Goal: Transaction & Acquisition: Book appointment/travel/reservation

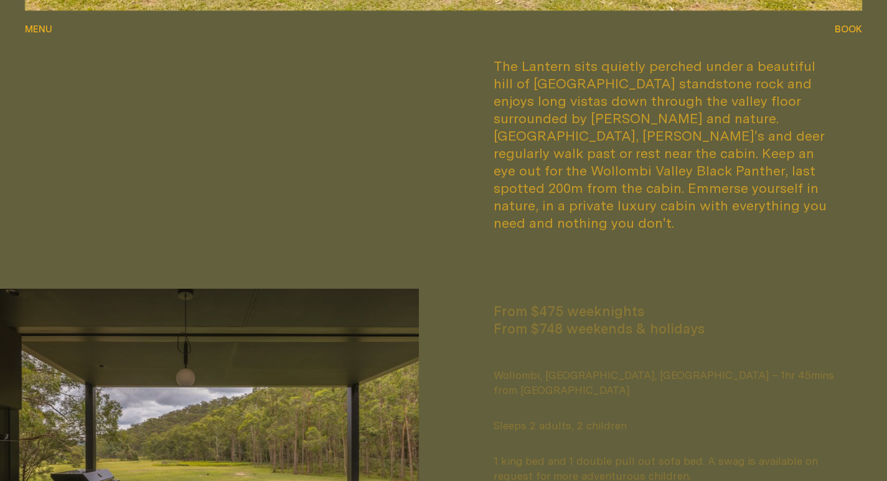
scroll to position [1059, 0]
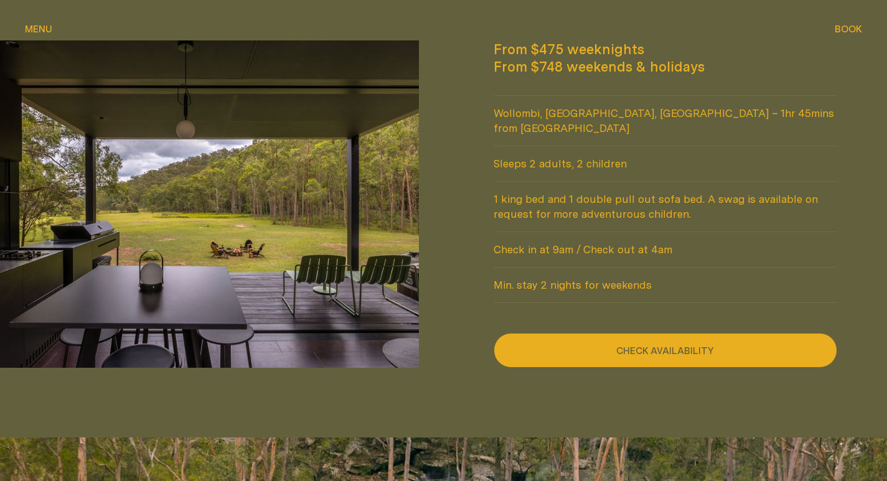
click at [569, 333] on button "Check availability" at bounding box center [666, 350] width 344 height 35
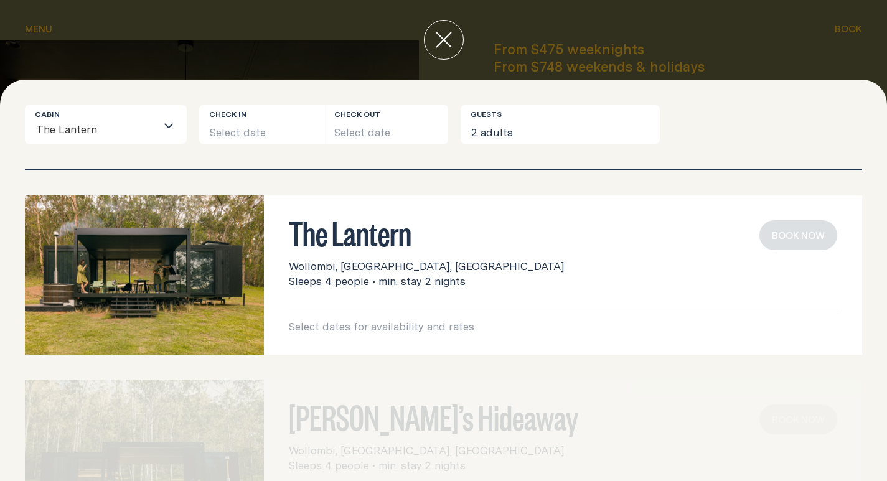
drag, startPoint x: 775, startPoint y: 32, endPoint x: 754, endPoint y: 55, distance: 31.3
click at [775, 32] on div at bounding box center [443, 40] width 887 height 80
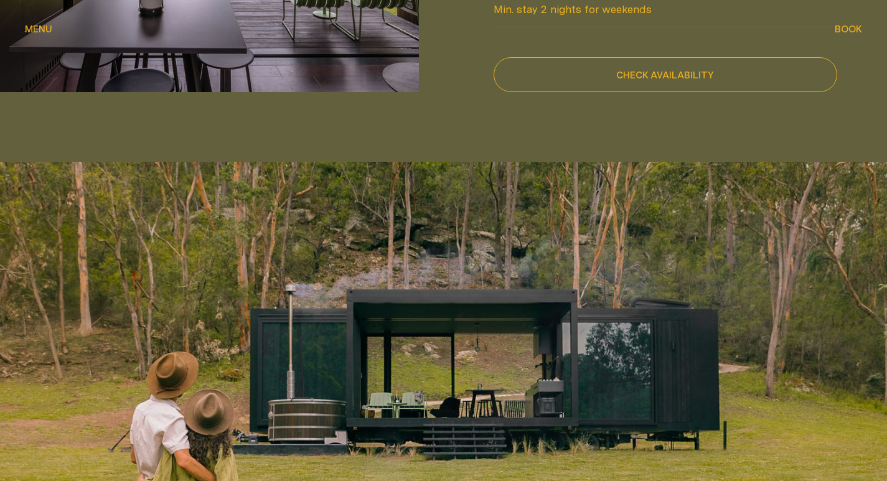
scroll to position [1392, 0]
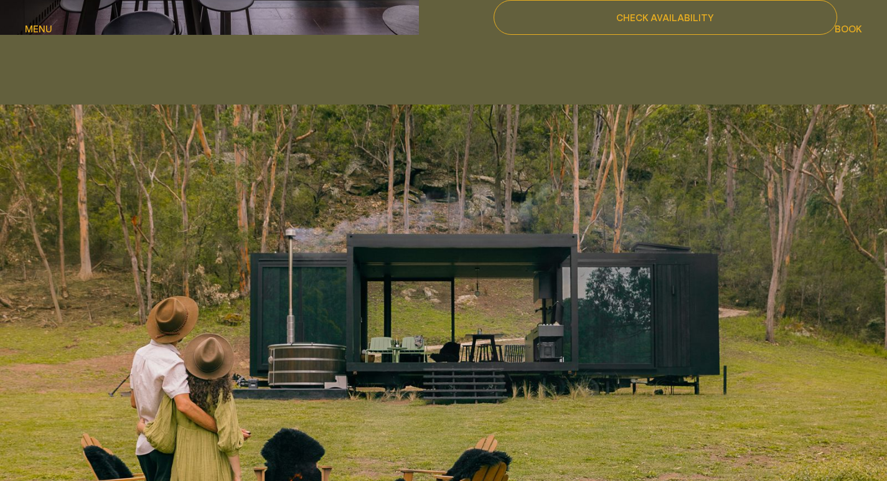
click at [332, 293] on div at bounding box center [443, 367] width 887 height 550
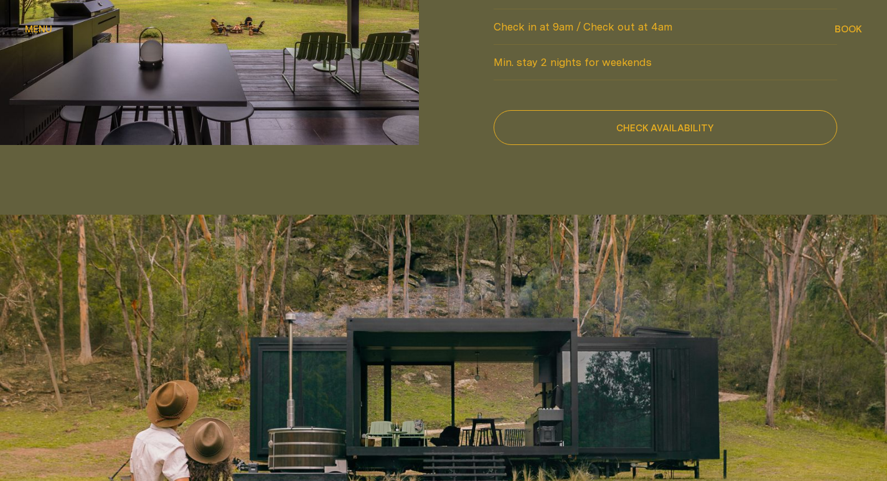
scroll to position [1183, 0]
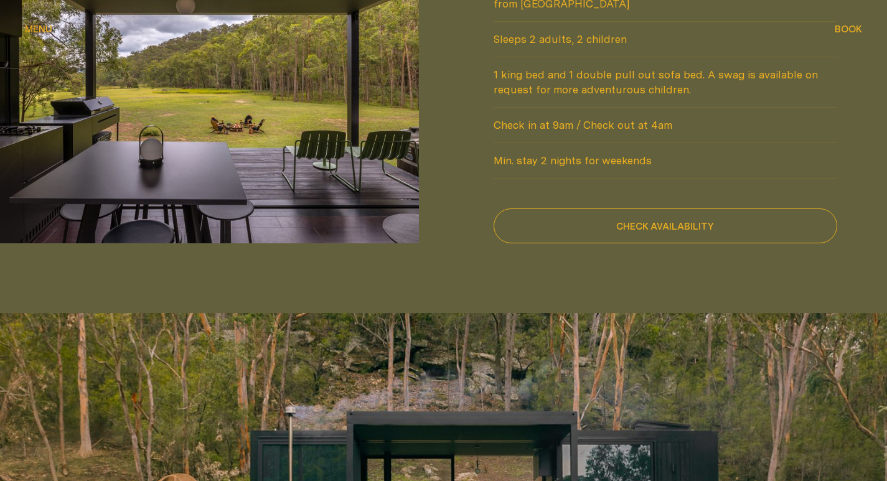
click at [851, 22] on button "Book Book" at bounding box center [848, 29] width 27 height 15
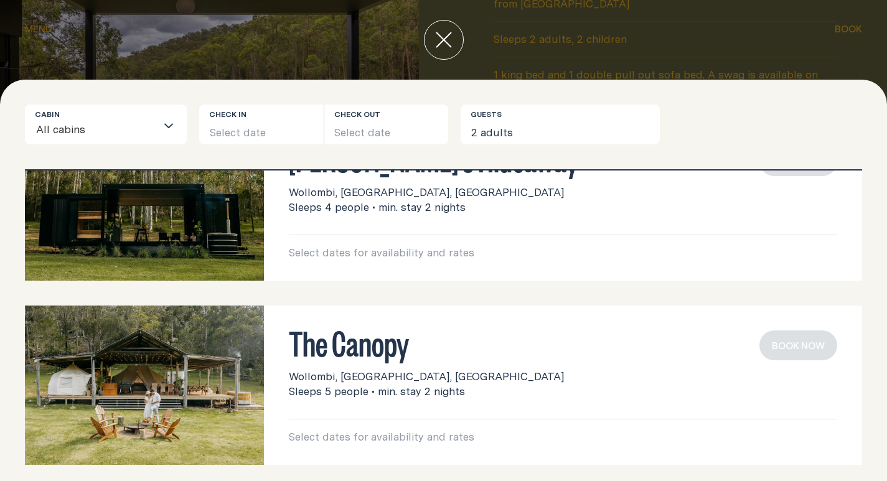
scroll to position [0, 0]
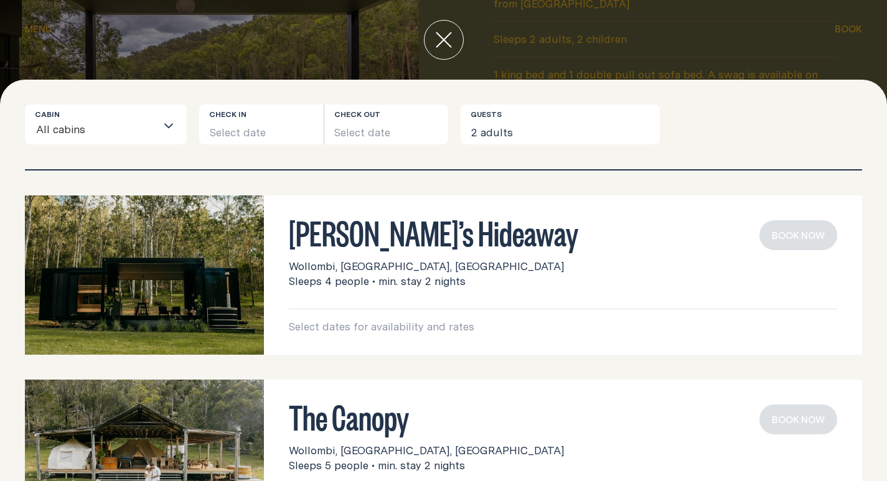
click at [194, 121] on div "Cabin All cabins Loading... Check in Select date Check out Select date Guests 2…" at bounding box center [444, 125] width 838 height 40
click at [233, 130] on button "Select date" at bounding box center [261, 125] width 125 height 40
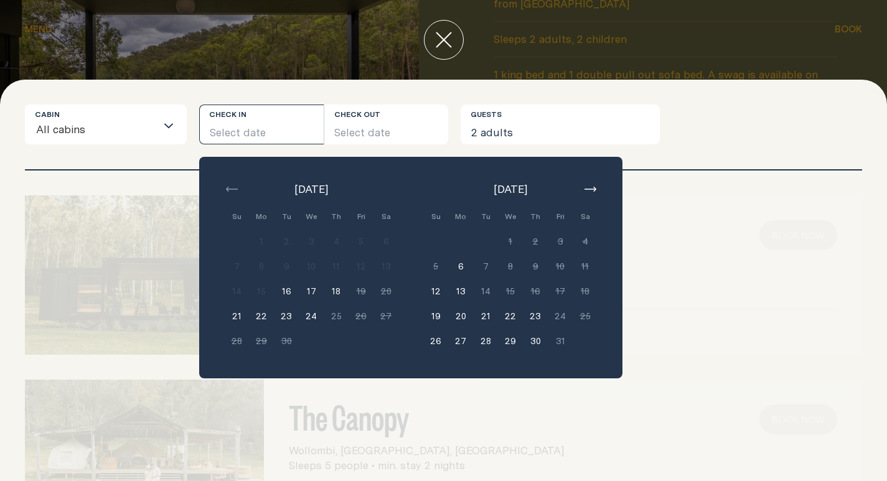
click at [311, 310] on button "24" at bounding box center [311, 316] width 25 height 25
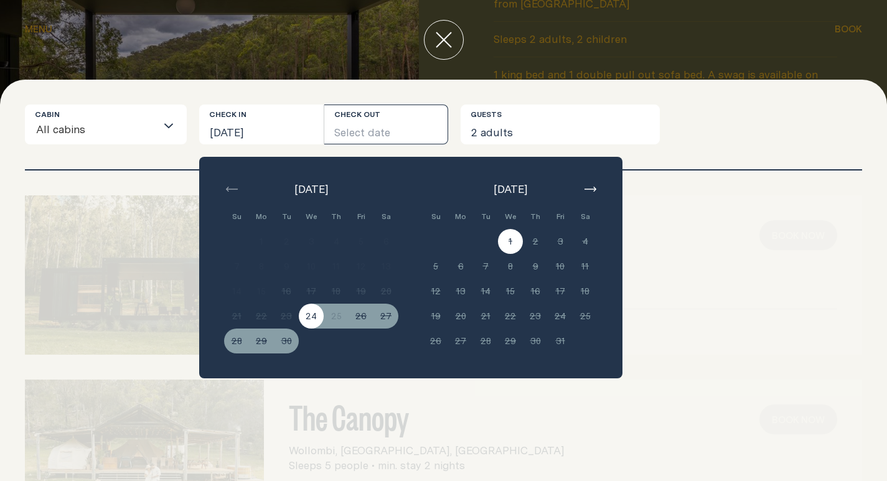
click at [452, 37] on button "close" at bounding box center [444, 40] width 40 height 40
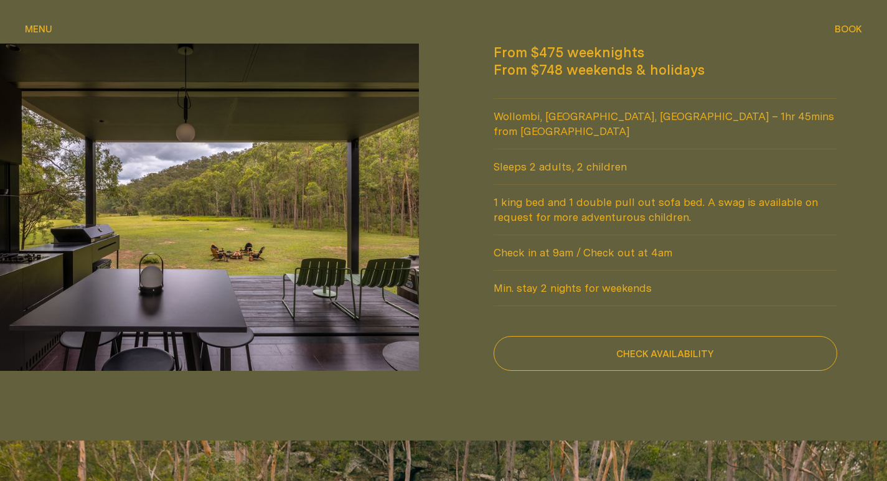
scroll to position [1183, 0]
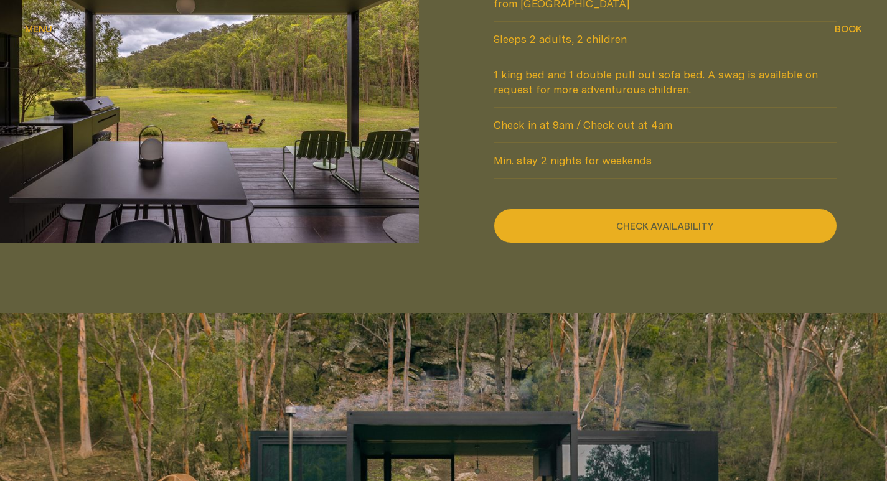
click at [668, 209] on button "Check availability" at bounding box center [666, 226] width 344 height 35
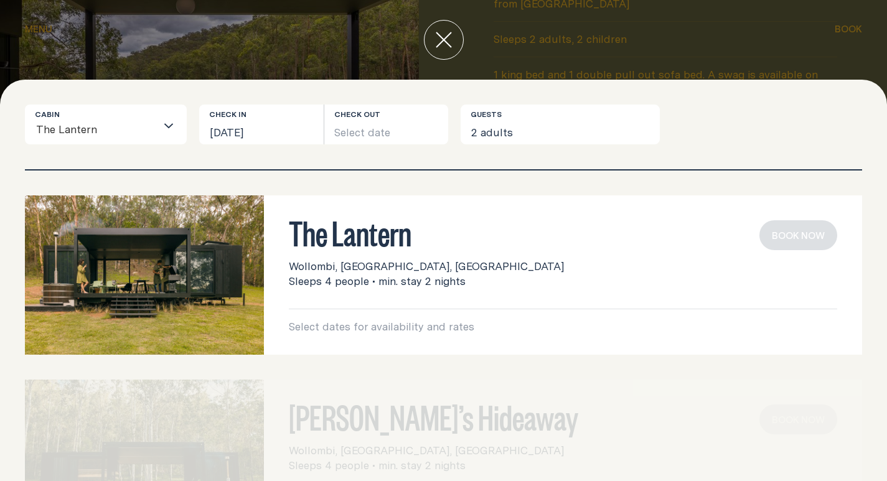
click at [840, 62] on div at bounding box center [443, 40] width 887 height 80
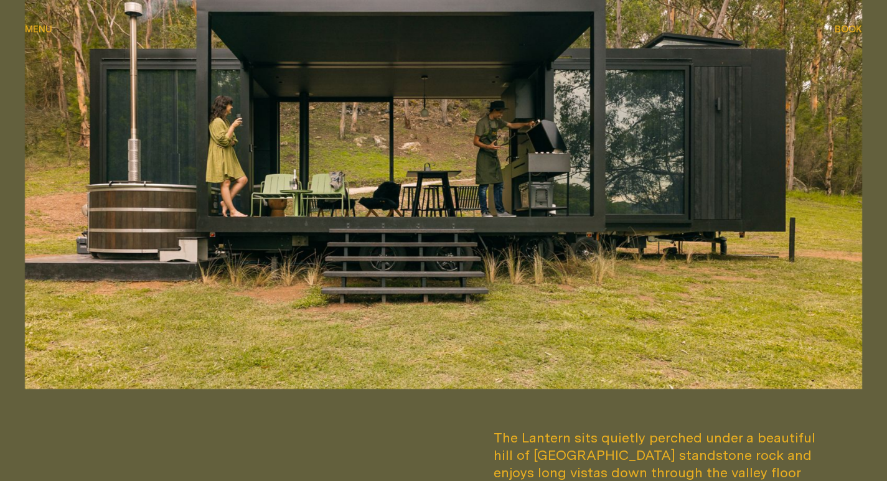
scroll to position [62, 0]
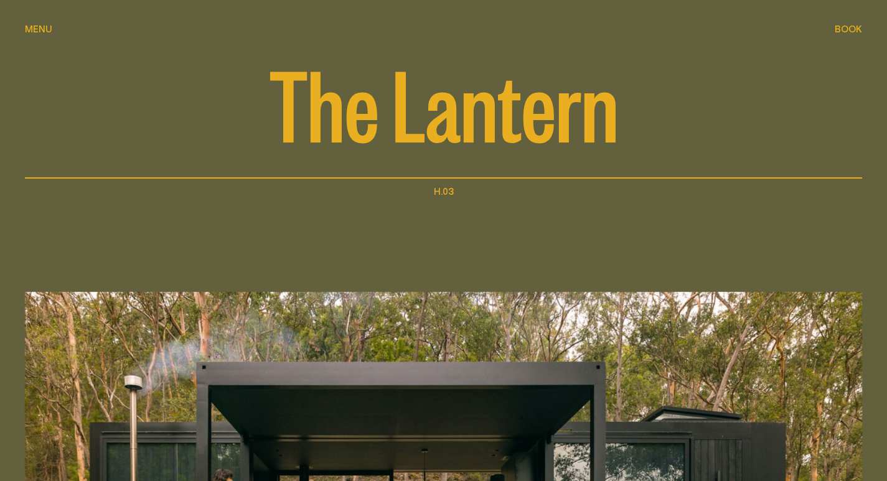
click at [371, 129] on span "The Lantern" at bounding box center [444, 102] width 350 height 100
drag, startPoint x: 378, startPoint y: 123, endPoint x: 171, endPoint y: 54, distance: 218.0
click at [374, 123] on span "The Lantern" at bounding box center [444, 102] width 350 height 100
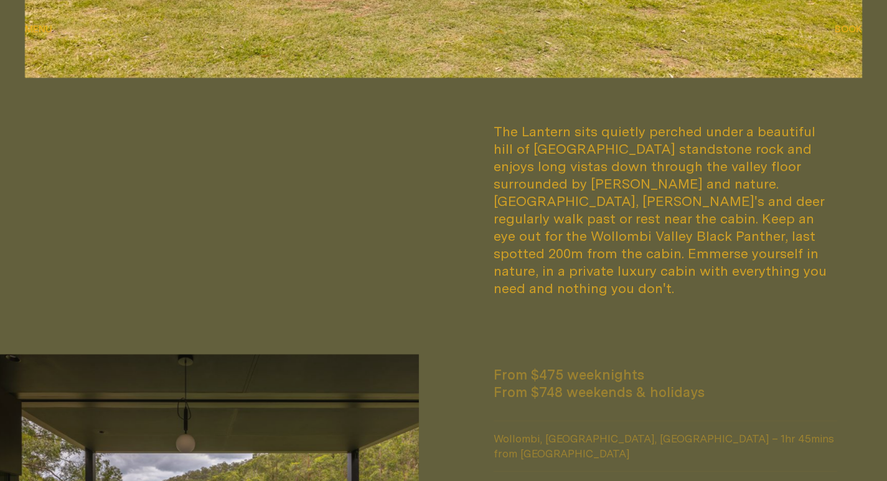
scroll to position [996, 0]
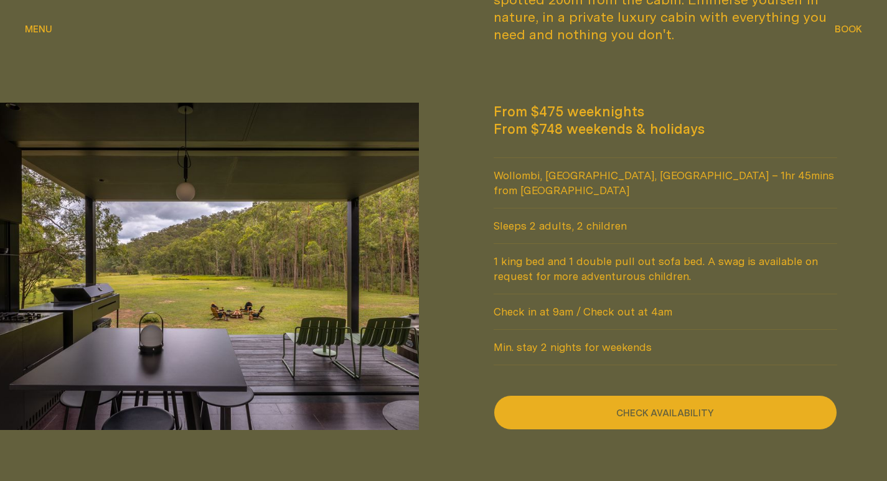
click at [702, 395] on button "Check availability" at bounding box center [666, 412] width 344 height 35
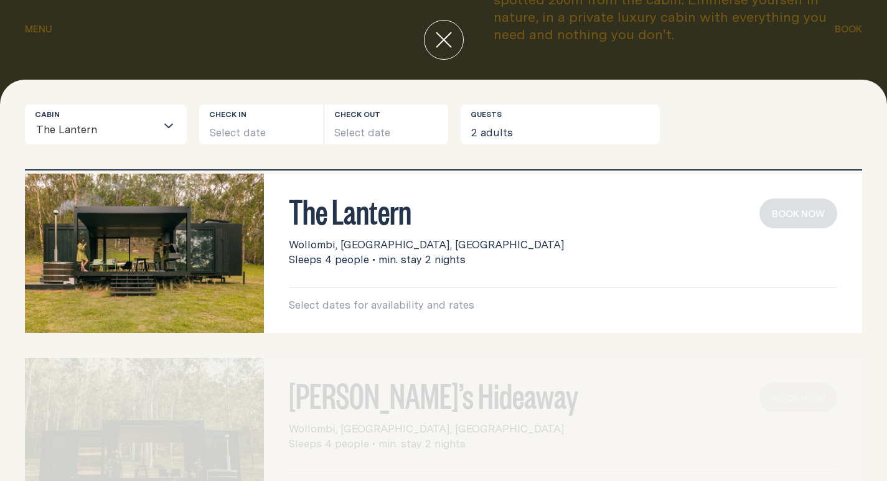
scroll to position [0, 0]
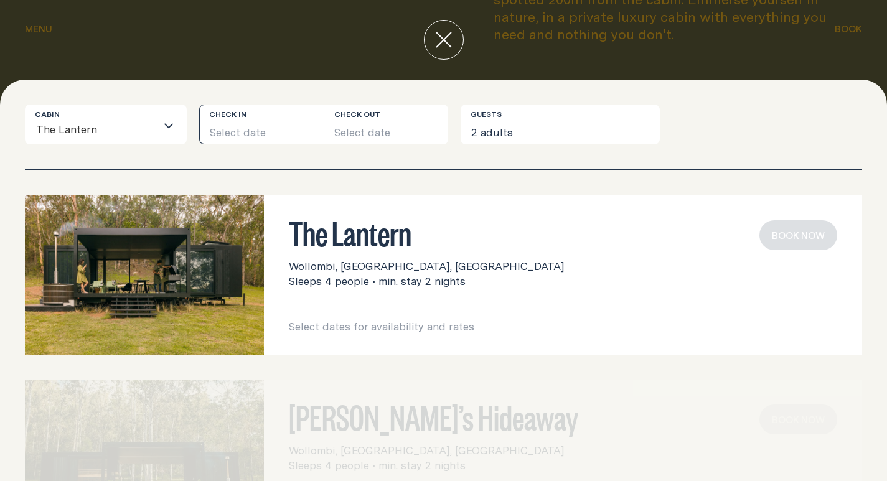
click at [225, 135] on button "Select date" at bounding box center [261, 125] width 125 height 40
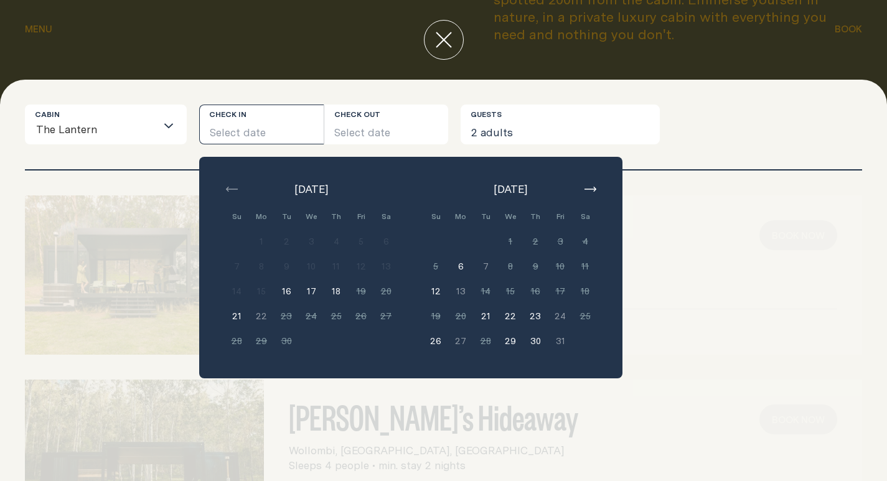
click at [303, 288] on button "17" at bounding box center [311, 291] width 25 height 25
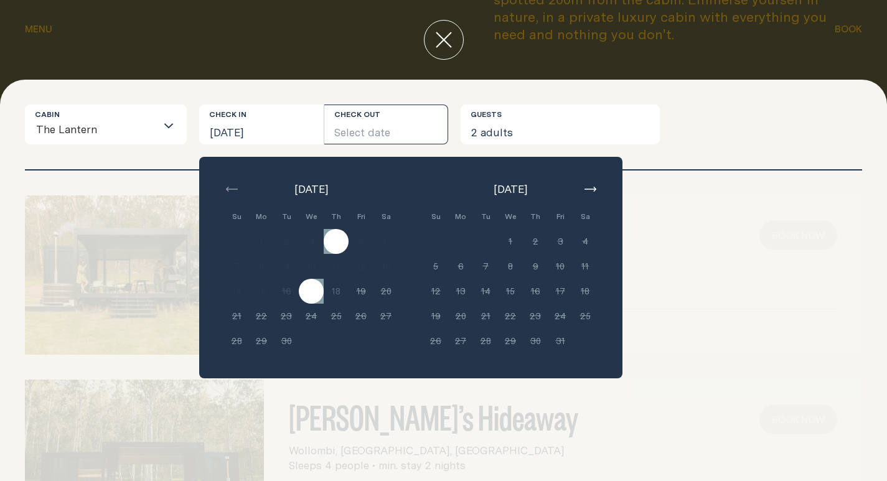
click at [428, 139] on button "Select date" at bounding box center [386, 125] width 125 height 40
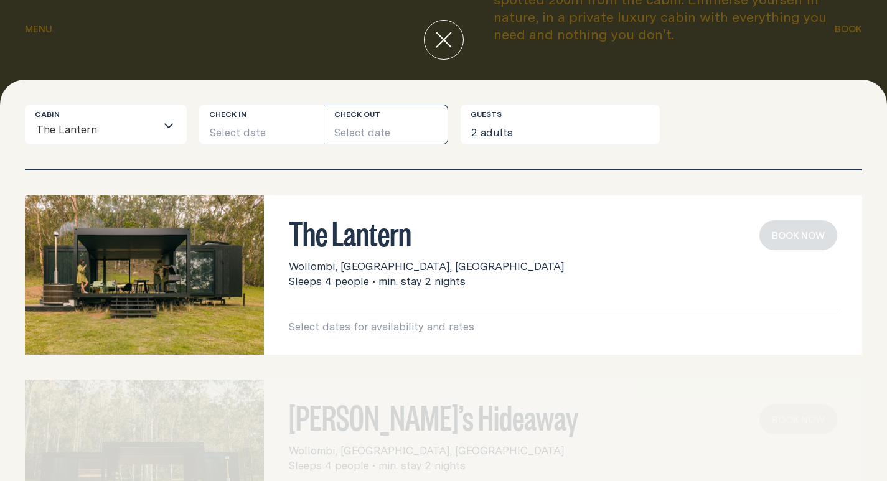
click at [400, 133] on button "Select date" at bounding box center [386, 125] width 125 height 40
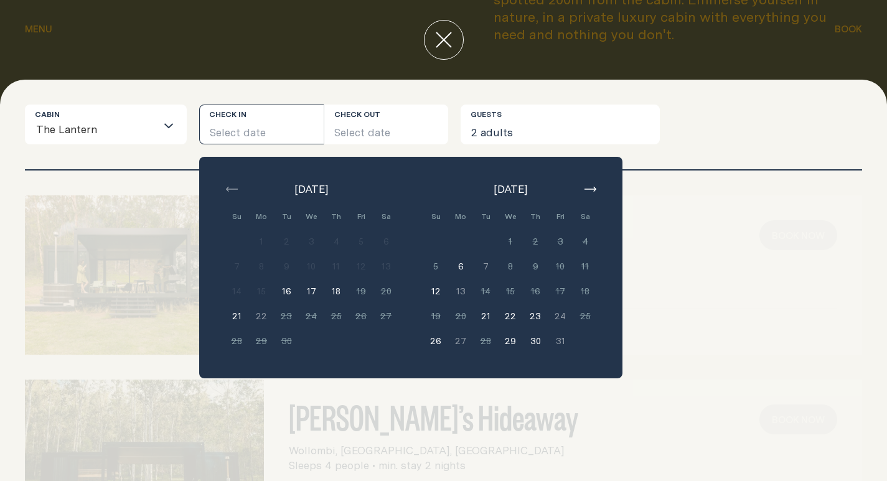
click at [458, 265] on button "6" at bounding box center [460, 266] width 25 height 25
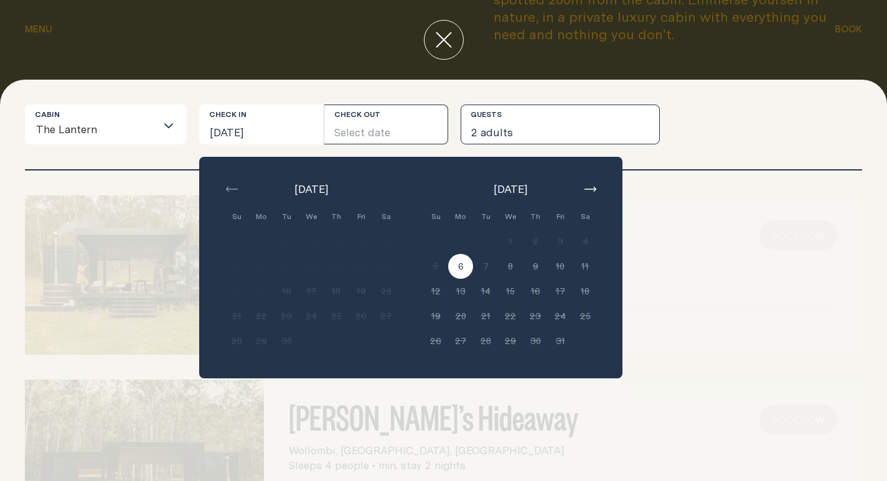
click at [531, 141] on button "2 adults" at bounding box center [560, 125] width 199 height 40
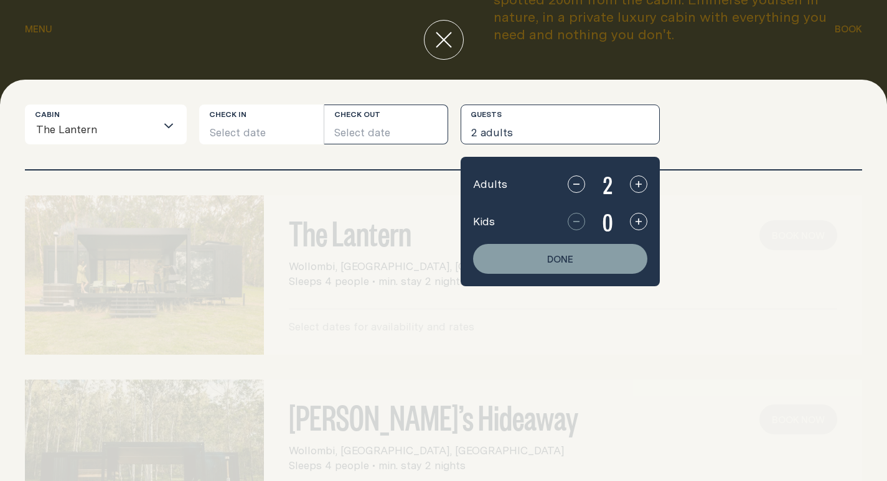
click at [412, 133] on button "Select date" at bounding box center [386, 125] width 125 height 40
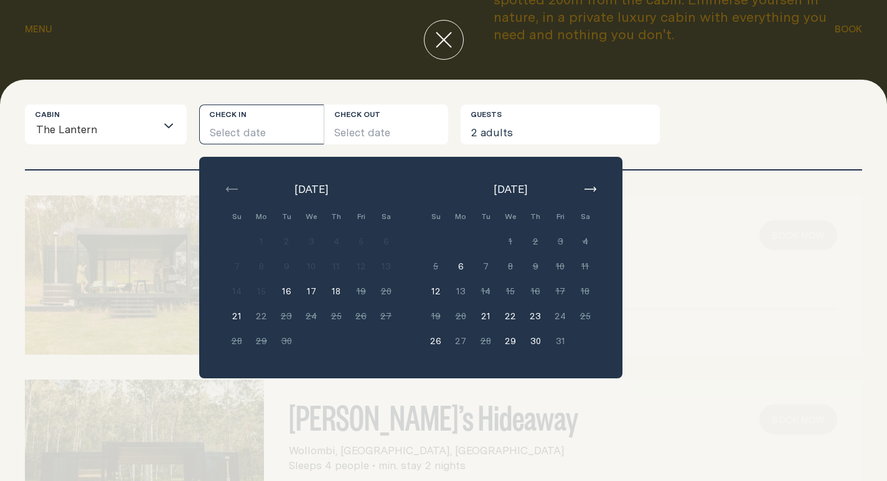
click at [323, 294] on button "17" at bounding box center [311, 291] width 25 height 25
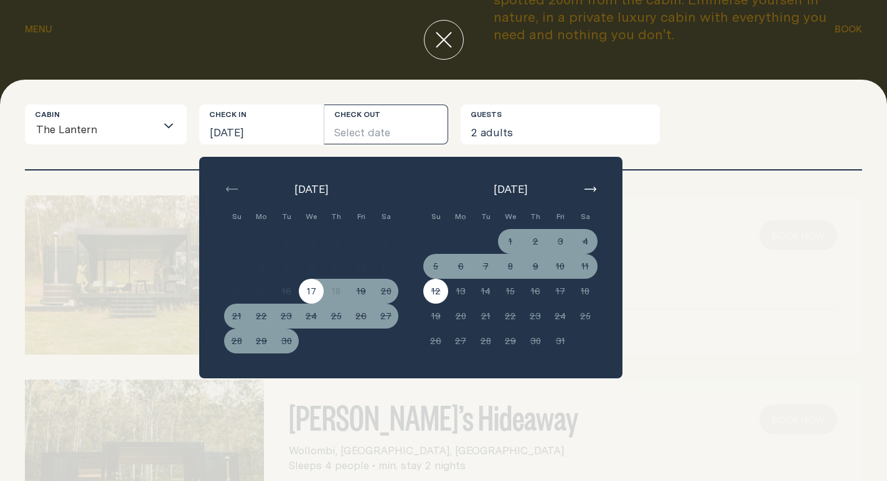
click at [510, 226] on div "We" at bounding box center [510, 216] width 25 height 25
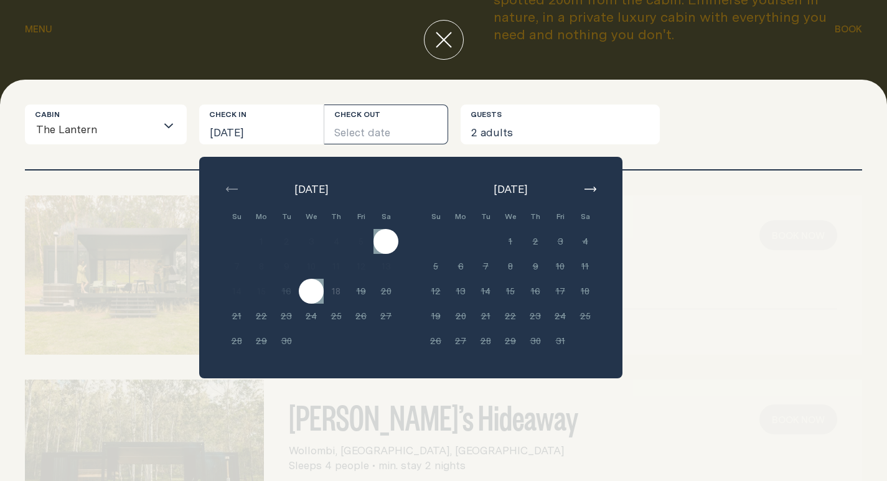
click at [598, 179] on div "[DATE] Su Mo Tu We Th Fri Sa Min. 2 nights 1 Min. 2 nights 2 Min. 2 nights 3 Mi…" at bounding box center [410, 268] width 423 height 222
click at [594, 189] on icon "button" at bounding box center [591, 189] width 12 height 5
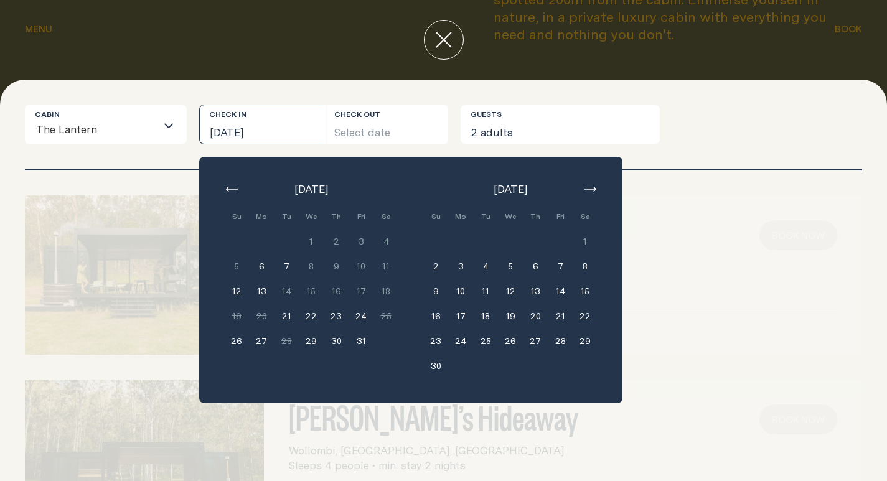
click at [260, 289] on button "13" at bounding box center [261, 291] width 25 height 25
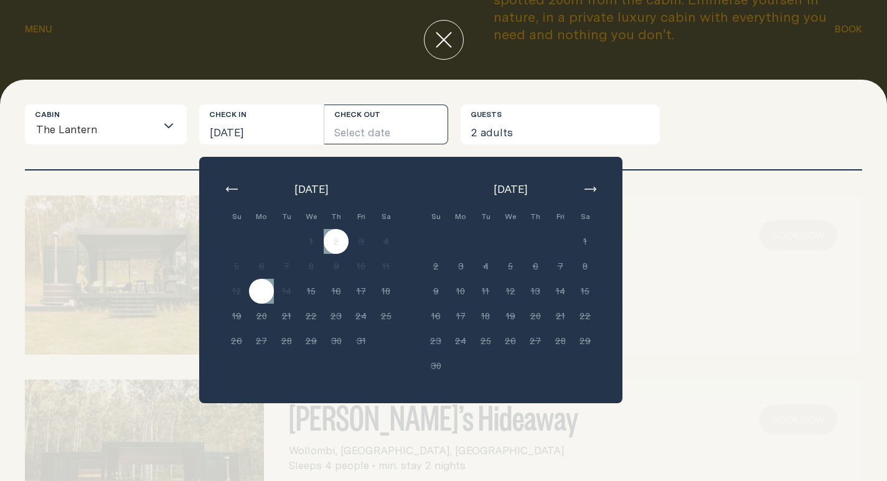
click at [575, 149] on div "Cabin The Lantern Loading... Check in [GEOGRAPHIC_DATA][DATE] Check out Select …" at bounding box center [444, 137] width 838 height 65
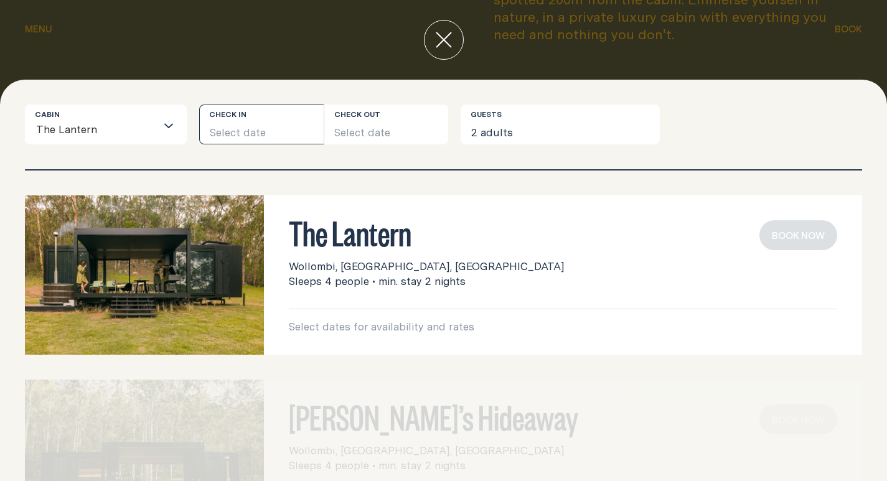
click at [265, 134] on button "Select date" at bounding box center [261, 125] width 125 height 40
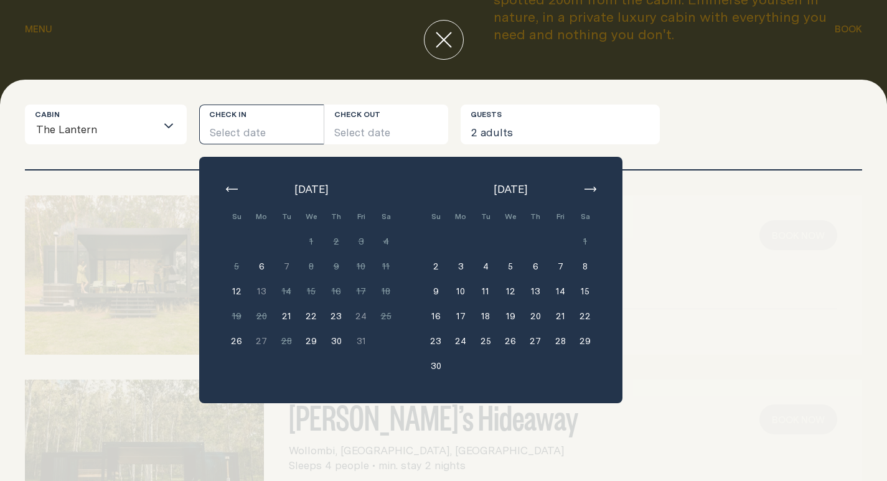
click at [263, 265] on button "6" at bounding box center [261, 266] width 25 height 25
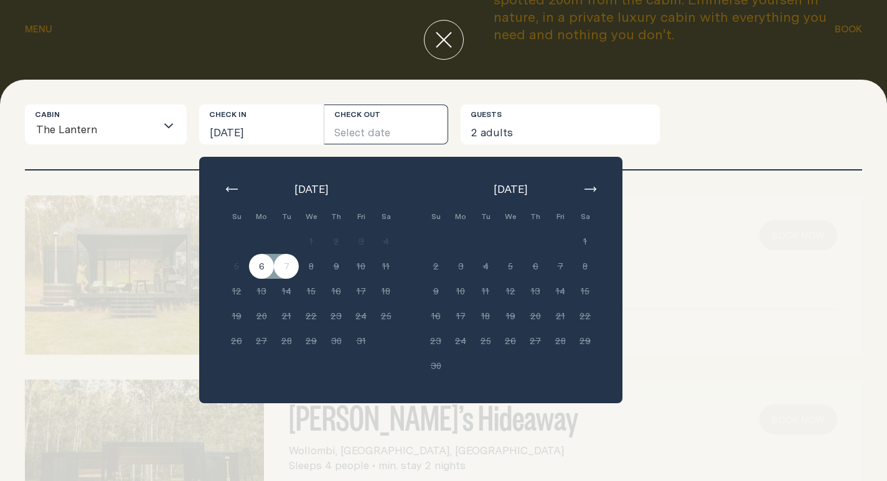
click at [409, 128] on button "Select date" at bounding box center [386, 125] width 125 height 40
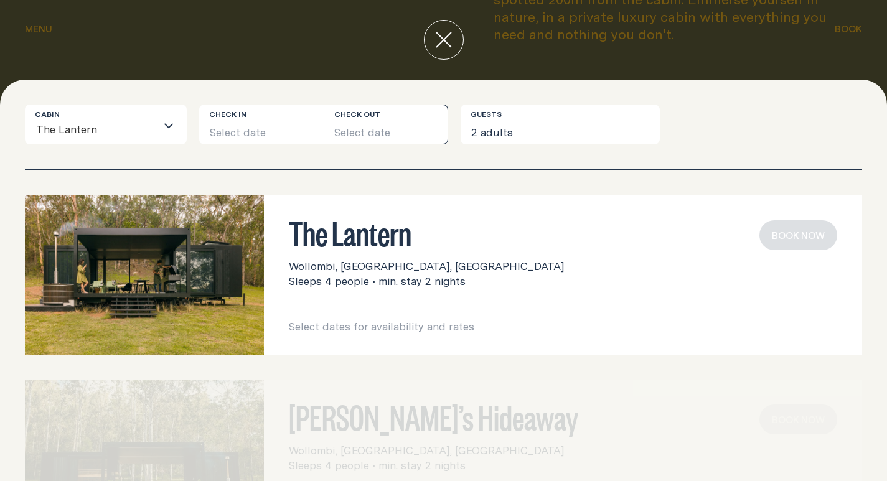
click at [409, 128] on button "Select date" at bounding box center [386, 125] width 125 height 40
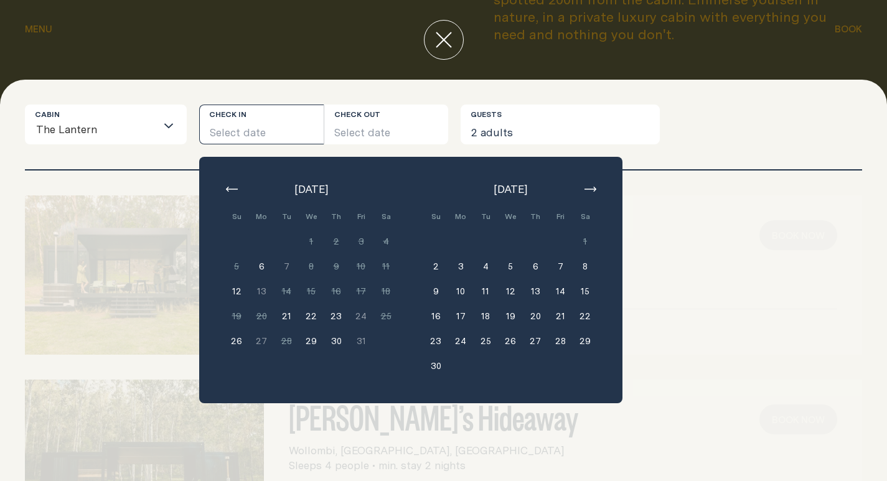
click at [244, 133] on button "Select date" at bounding box center [261, 125] width 125 height 40
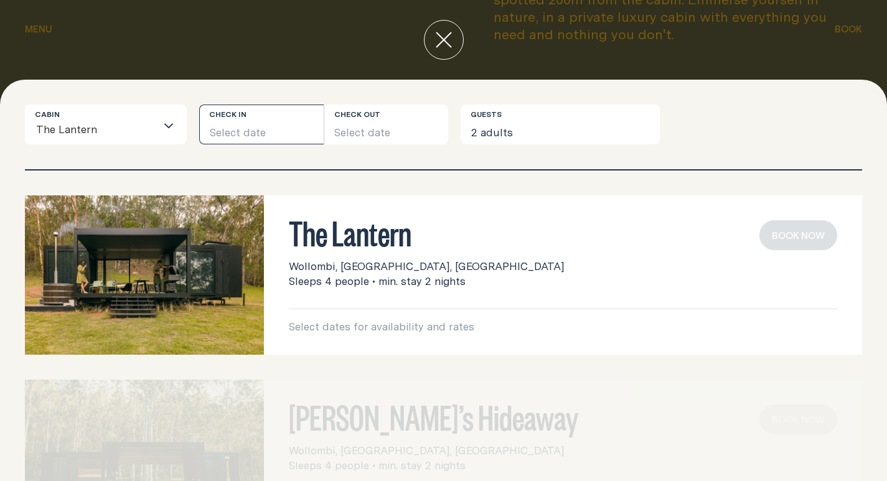
click at [291, 113] on button "Select date" at bounding box center [261, 125] width 125 height 40
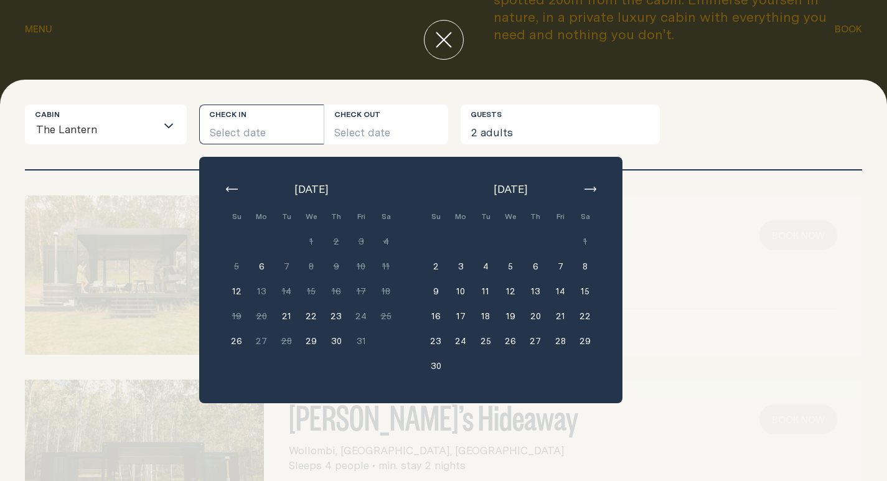
click at [187, 237] on div at bounding box center [144, 275] width 239 height 159
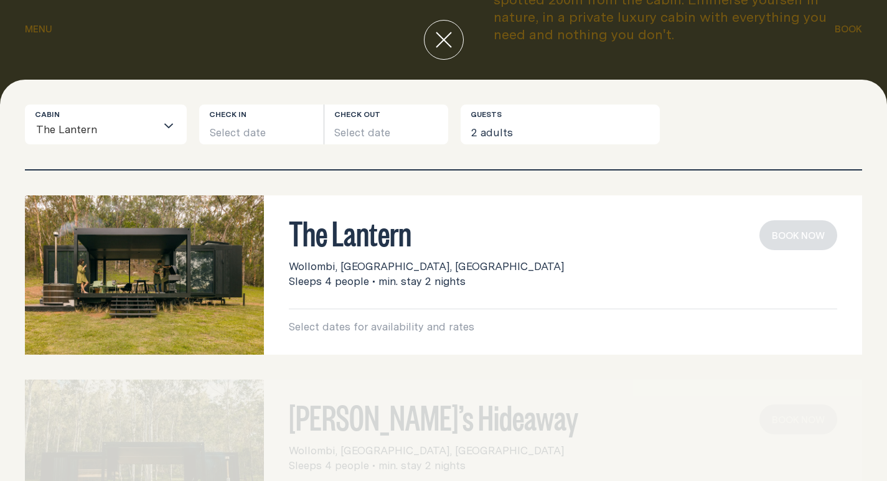
click at [305, 226] on h3 "The Lantern" at bounding box center [563, 232] width 549 height 24
drag, startPoint x: 230, startPoint y: 268, endPoint x: 273, endPoint y: 282, distance: 45.1
click at [231, 269] on img at bounding box center [144, 275] width 239 height 159
click at [384, 336] on div "The Lantern Wollombi, [GEOGRAPHIC_DATA], [GEOGRAPHIC_DATA] Sleeps 4 people • mi…" at bounding box center [563, 275] width 598 height 159
click at [395, 324] on p "Select dates for availability and rates" at bounding box center [563, 326] width 549 height 15
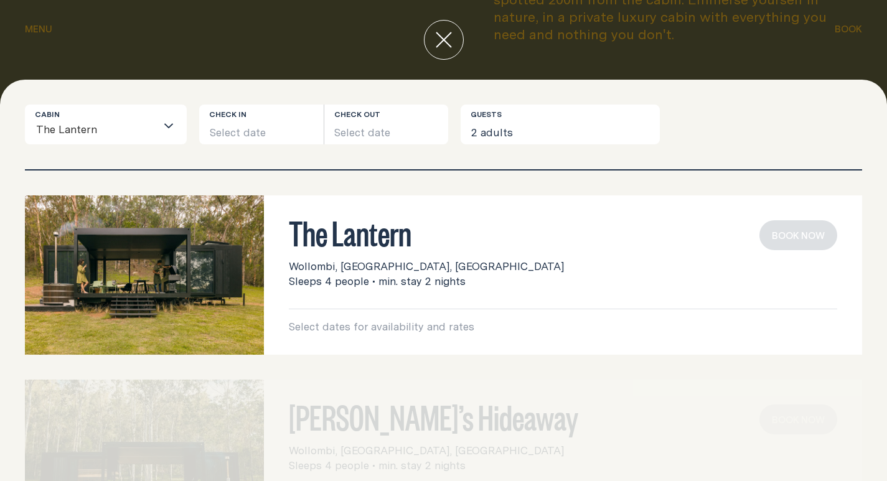
click at [182, 225] on img at bounding box center [144, 275] width 239 height 159
click at [255, 130] on button "Select date" at bounding box center [261, 125] width 125 height 40
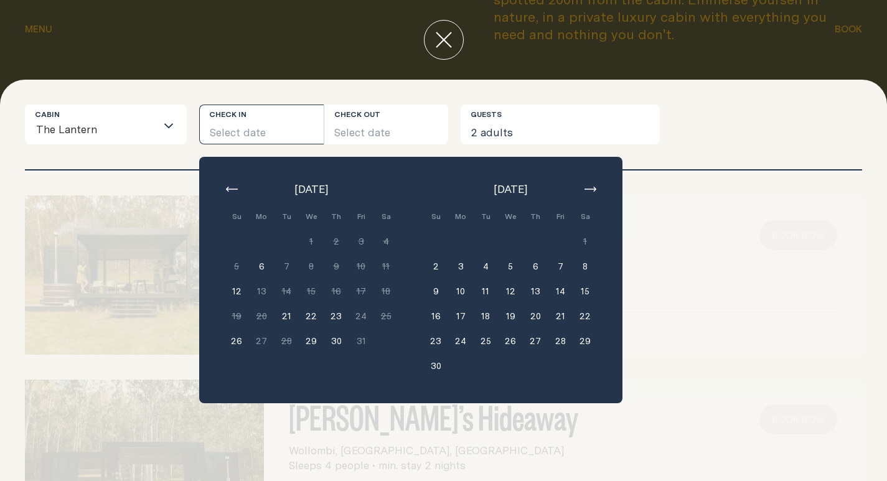
click at [138, 177] on div "The Lantern Wollombi, [GEOGRAPHIC_DATA], [GEOGRAPHIC_DATA] Sleeps 4 people • mi…" at bounding box center [443, 326] width 887 height 311
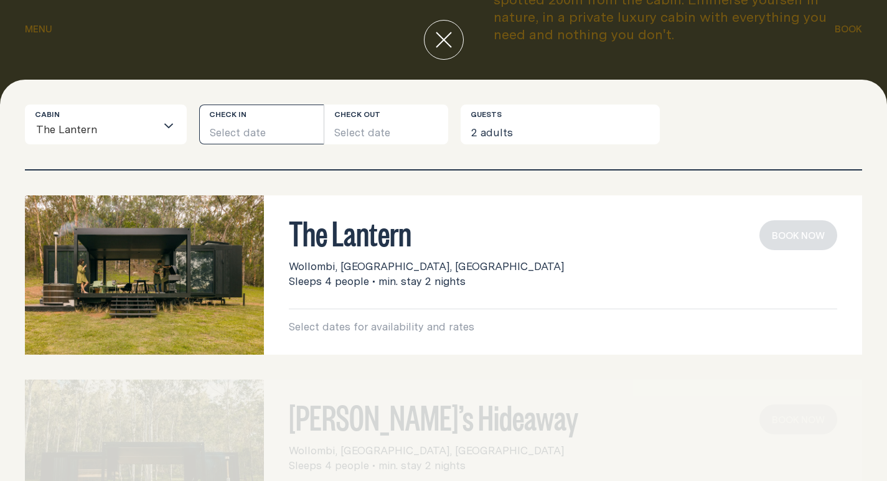
click at [278, 128] on button "Select date" at bounding box center [261, 125] width 125 height 40
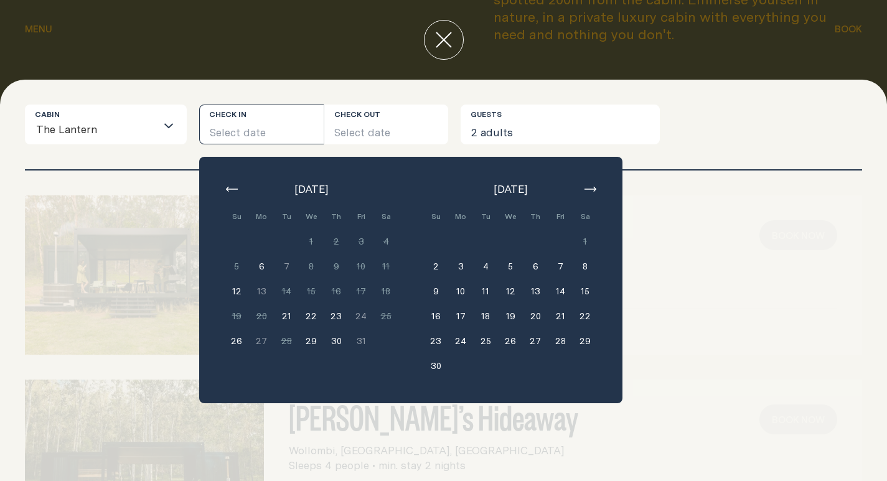
click at [283, 317] on button "21" at bounding box center [286, 316] width 25 height 25
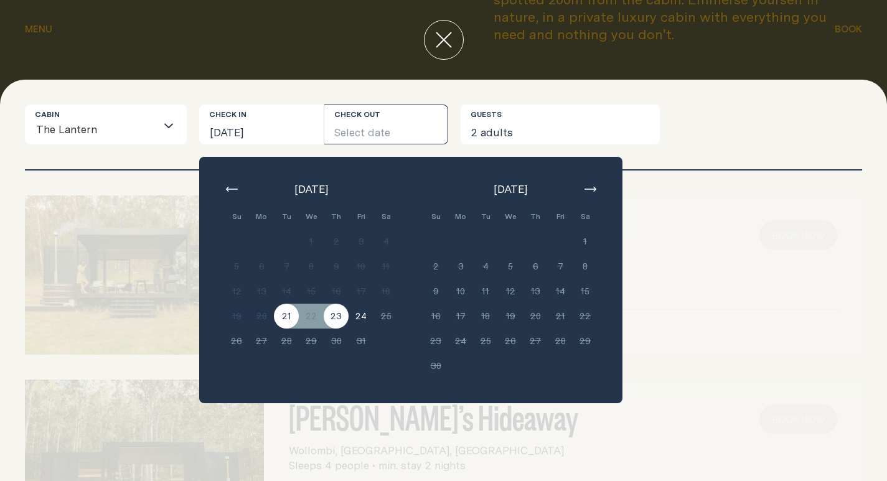
click at [340, 321] on button "23" at bounding box center [336, 316] width 25 height 25
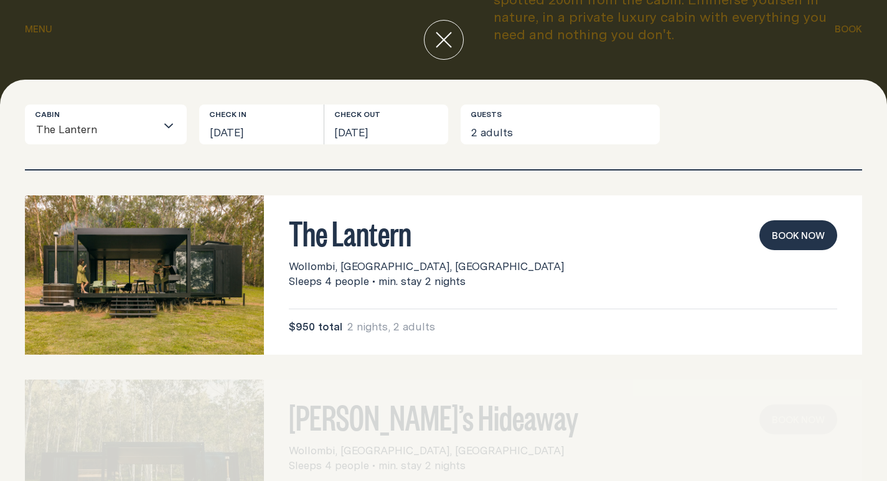
click at [775, 226] on button "Book now" at bounding box center [799, 235] width 78 height 30
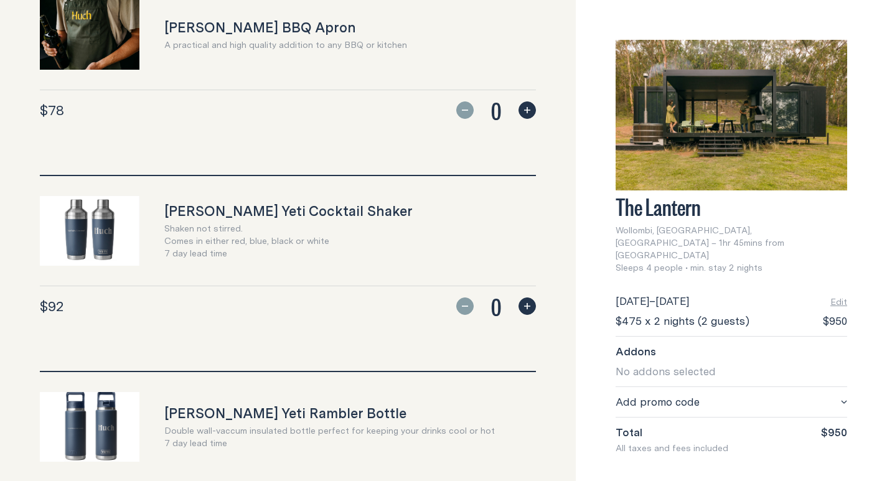
scroll to position [24, 0]
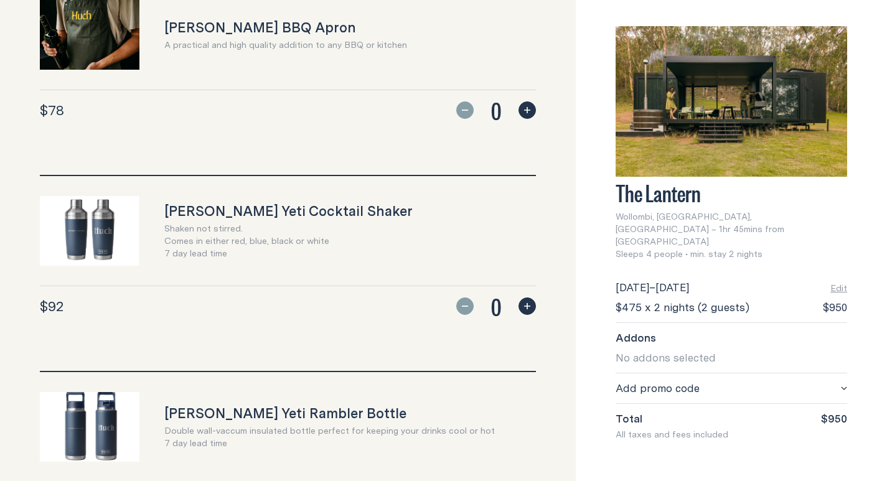
click at [674, 412] on div "Total $950" at bounding box center [732, 419] width 232 height 15
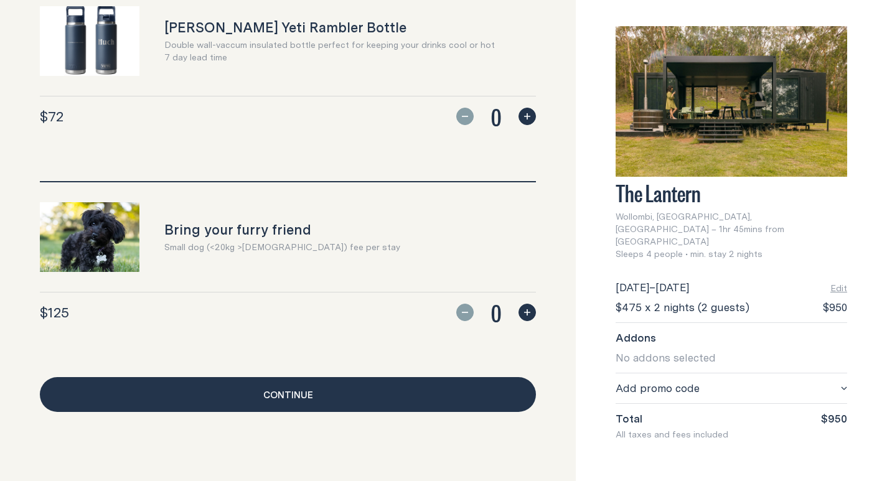
scroll to position [1194, 0]
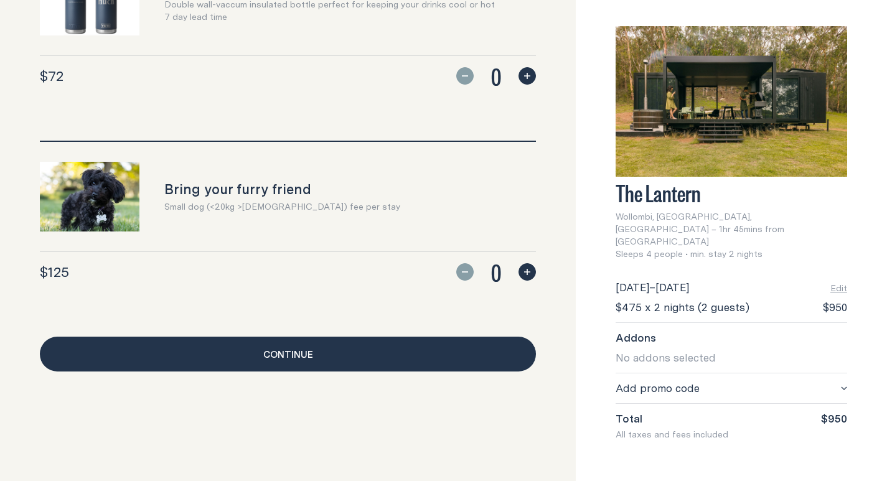
click at [433, 345] on link "Continue" at bounding box center [288, 354] width 496 height 35
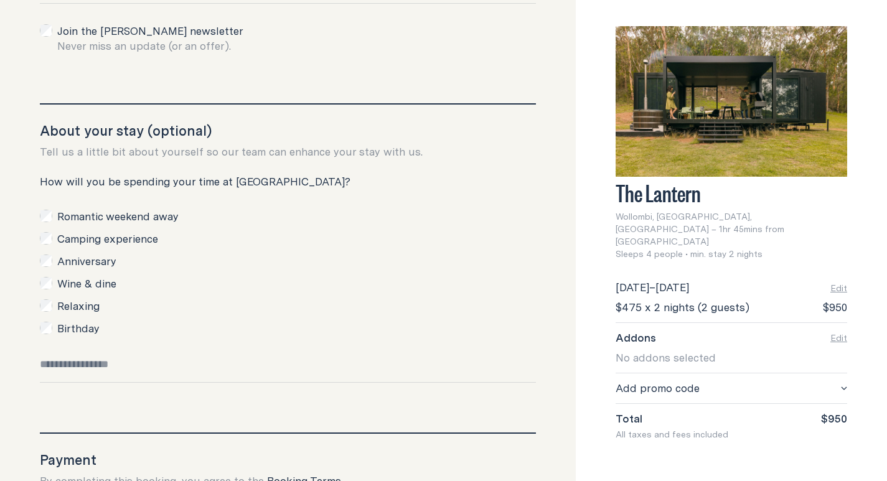
scroll to position [801, 0]
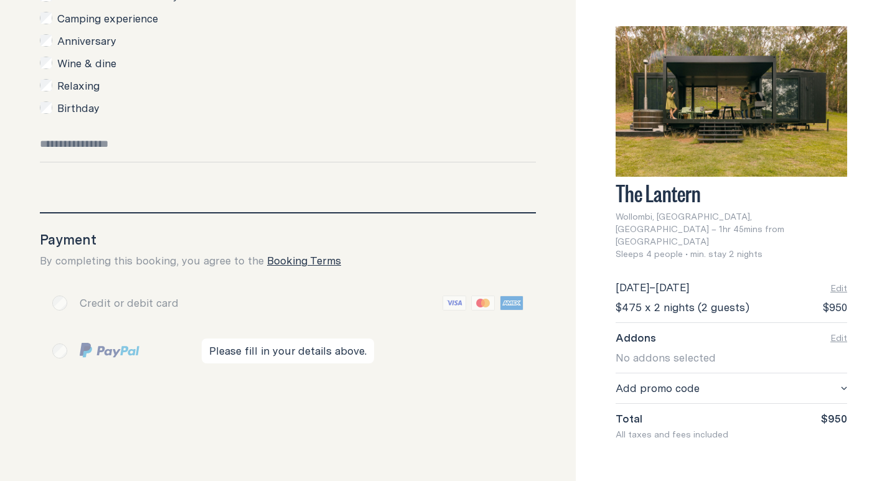
click at [136, 347] on div "Please fill in your details above." at bounding box center [288, 351] width 496 height 41
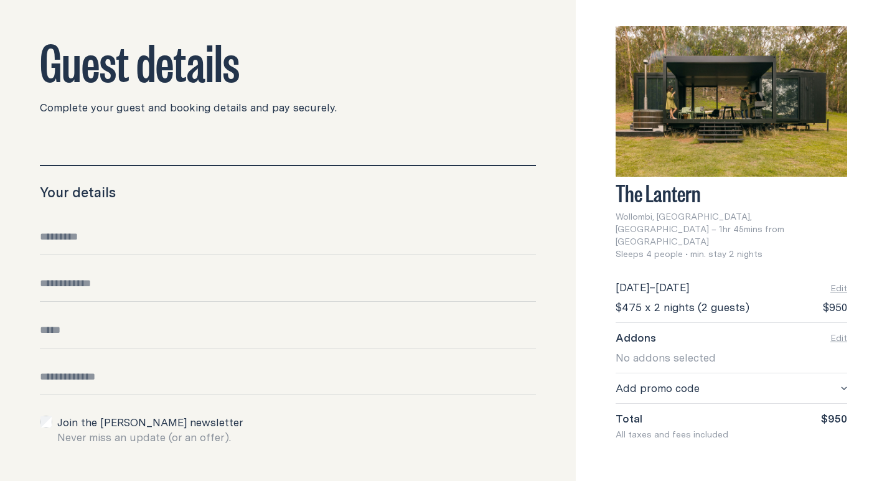
scroll to position [54, 0]
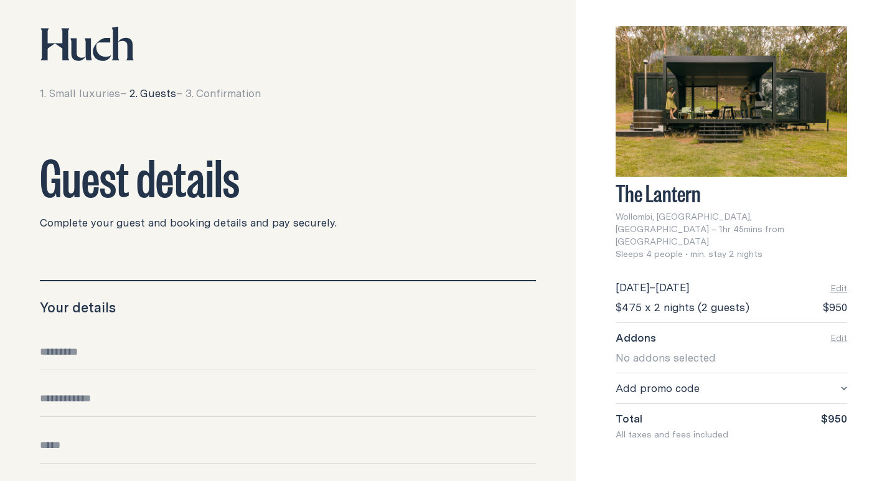
click at [121, 355] on input "Full name" at bounding box center [288, 358] width 496 height 26
type input "****"
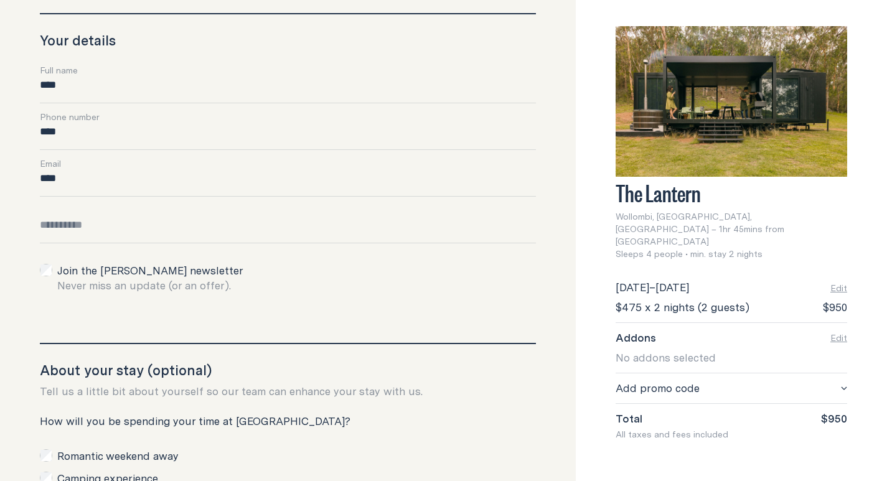
click at [173, 188] on input "****" at bounding box center [288, 184] width 496 height 26
type input "**********"
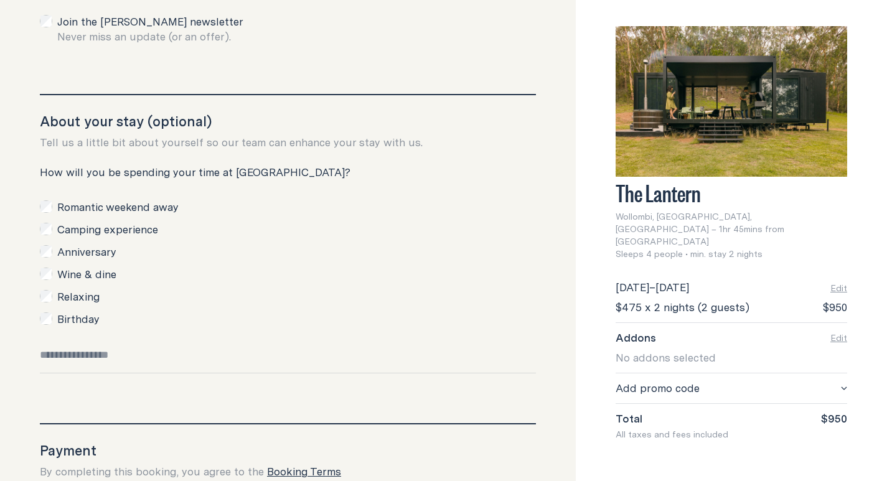
click at [69, 215] on label "Romantic weekend away" at bounding box center [117, 207] width 121 height 15
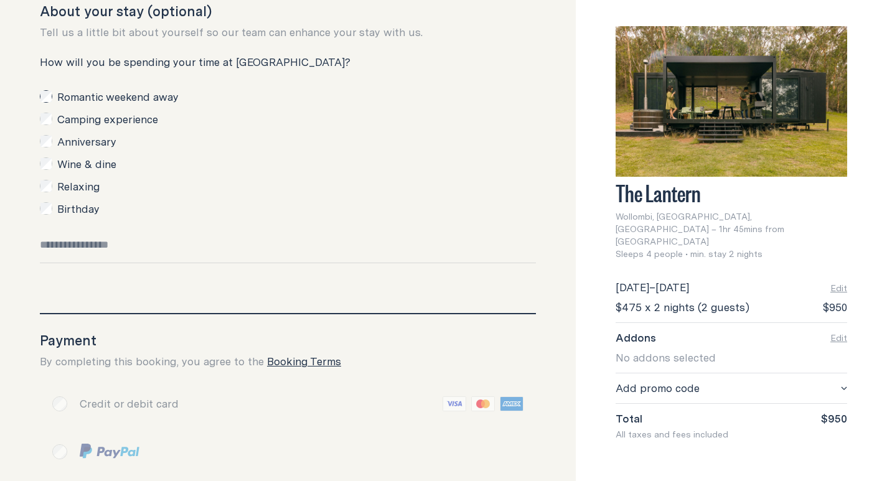
scroll to position [801, 0]
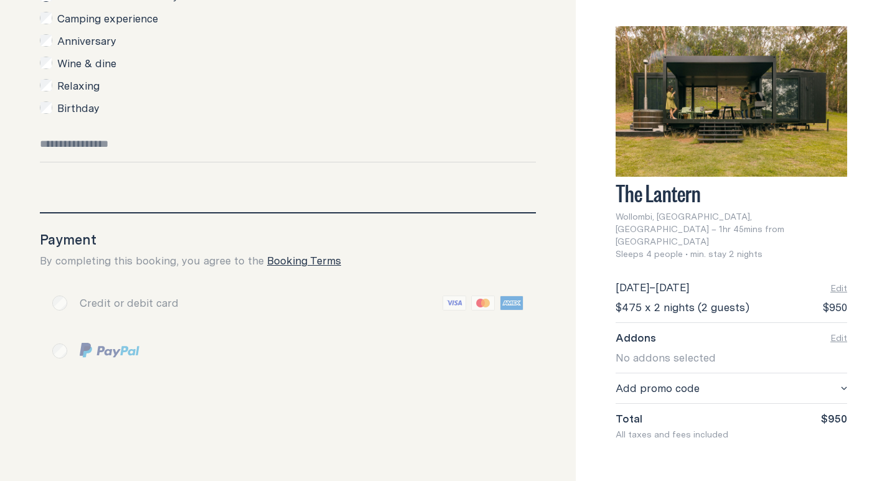
click at [99, 140] on input "Special requests" at bounding box center [288, 150] width 496 height 26
type input "****"
click at [148, 310] on div "Please fill in your details above." at bounding box center [288, 303] width 496 height 40
click at [148, 291] on div "Please fill in your details above." at bounding box center [288, 303] width 496 height 40
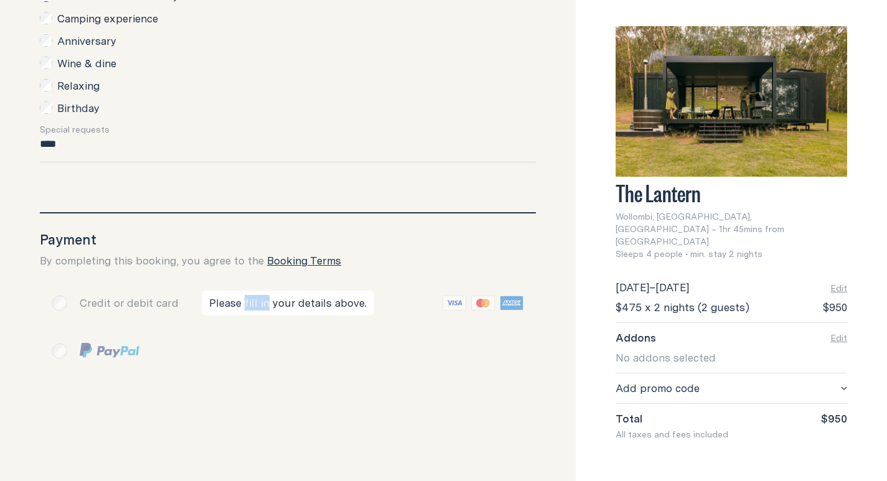
click at [148, 291] on div "Please fill in your details above." at bounding box center [288, 303] width 496 height 40
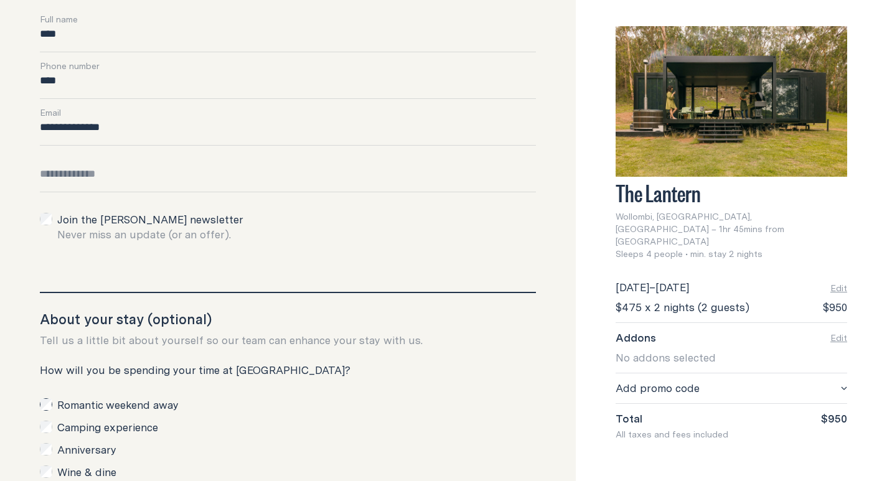
scroll to position [365, 0]
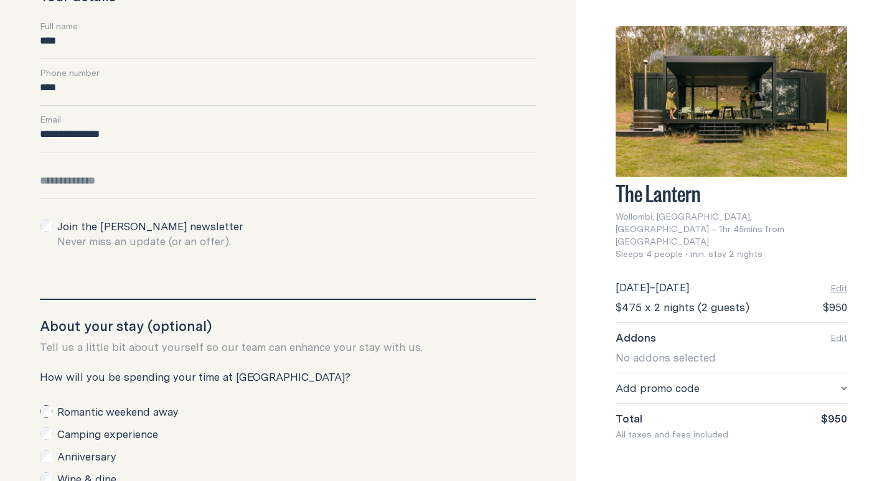
click at [122, 174] on div "Date of birth" at bounding box center [288, 167] width 496 height 14
click at [132, 192] on input "Date of birth" at bounding box center [288, 187] width 496 height 26
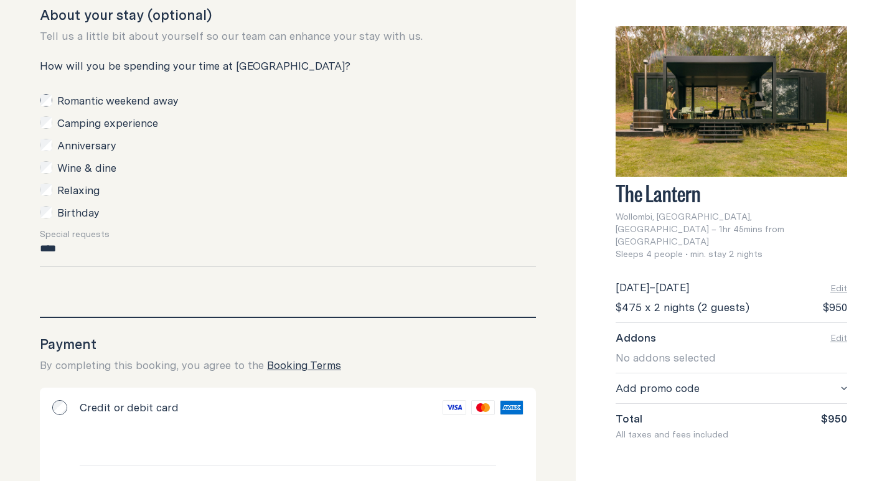
scroll to position [977, 0]
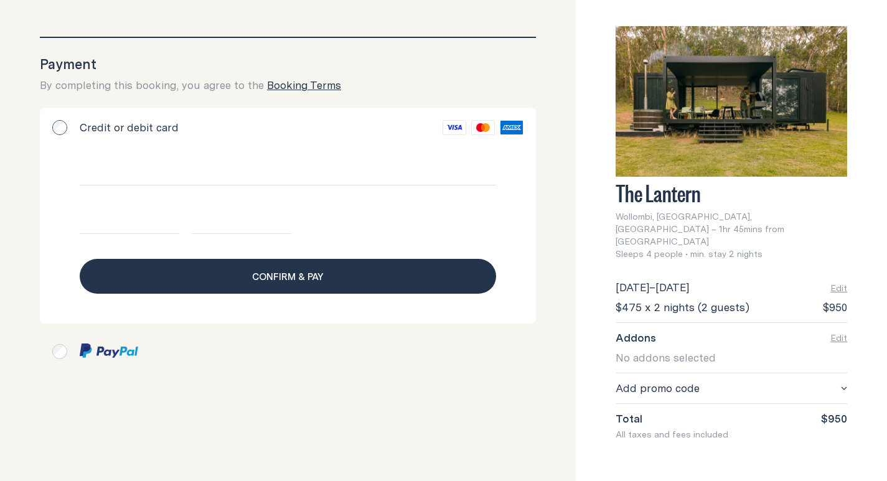
click at [285, 270] on span "Confirm & pay" at bounding box center [288, 276] width 72 height 15
type input "********"
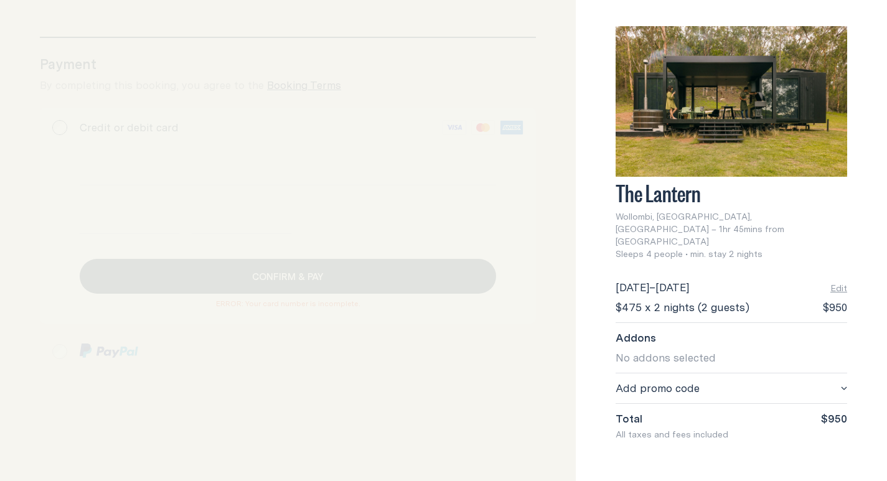
scroll to position [1194, 0]
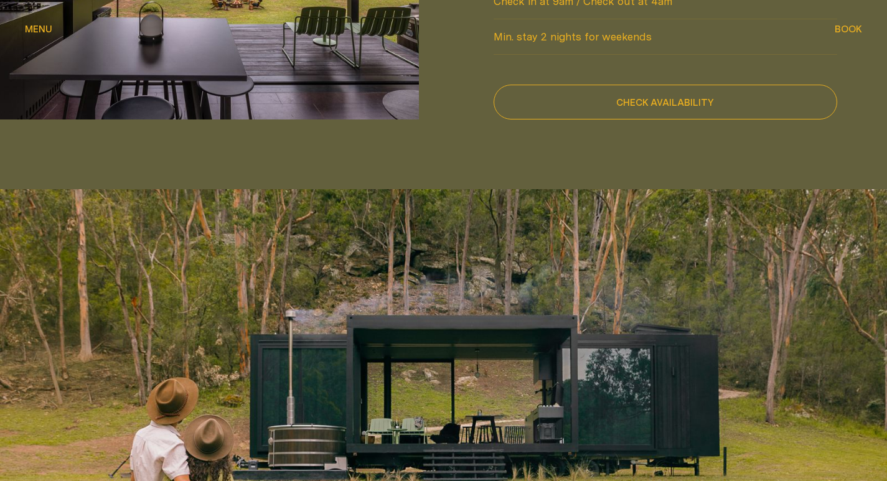
scroll to position [1183, 0]
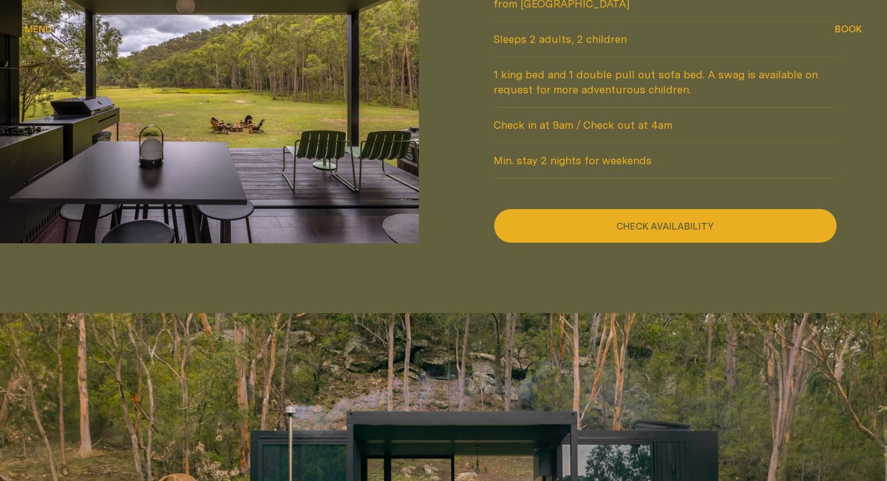
click at [716, 209] on button "Check availability" at bounding box center [666, 226] width 344 height 35
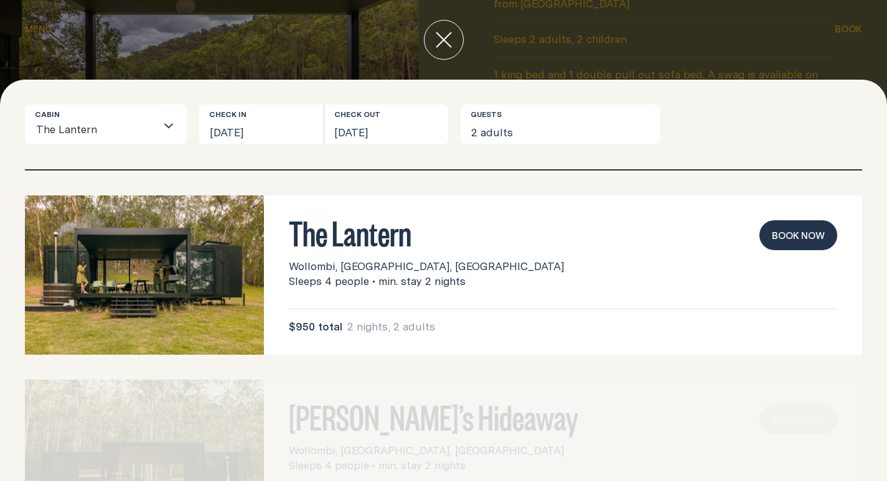
click at [552, 240] on h3 "The Lantern" at bounding box center [563, 232] width 549 height 24
click at [612, 255] on div "The Lantern Wollombi, [GEOGRAPHIC_DATA], [GEOGRAPHIC_DATA] Sleeps 4 people • mi…" at bounding box center [563, 254] width 549 height 69
click at [793, 244] on button "Book now" at bounding box center [799, 235] width 78 height 30
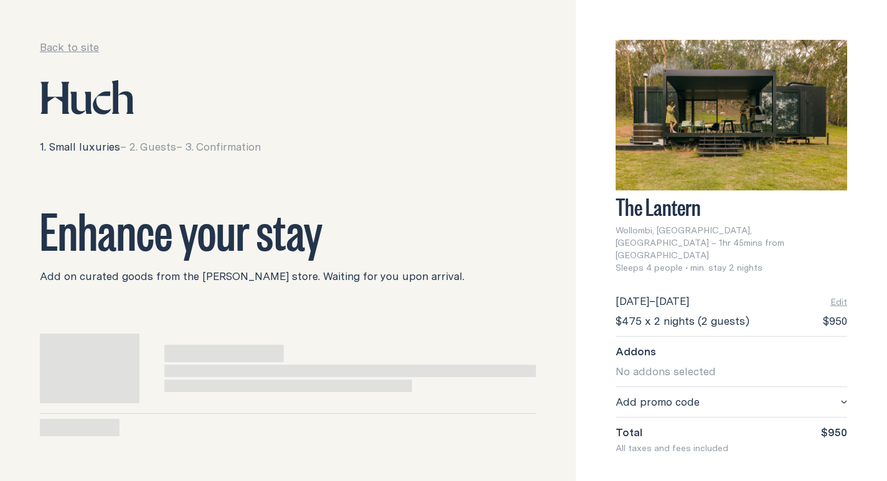
scroll to position [24, 0]
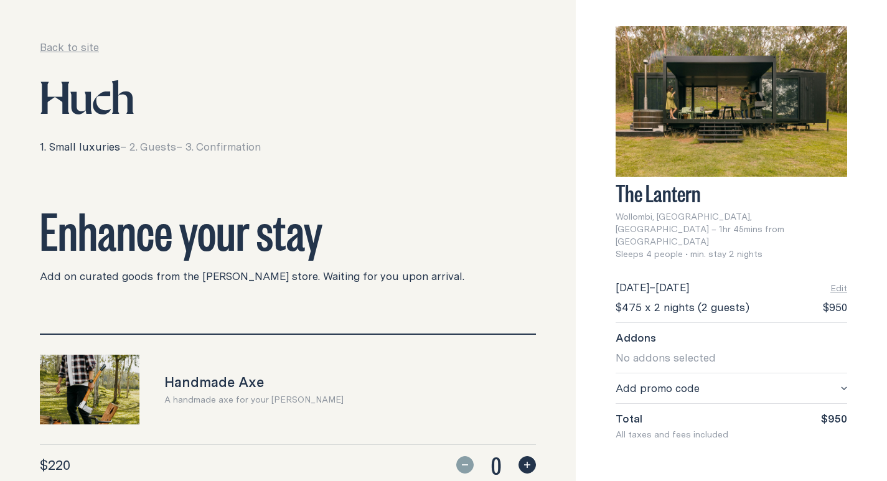
drag, startPoint x: 406, startPoint y: 174, endPoint x: 414, endPoint y: 187, distance: 15.4
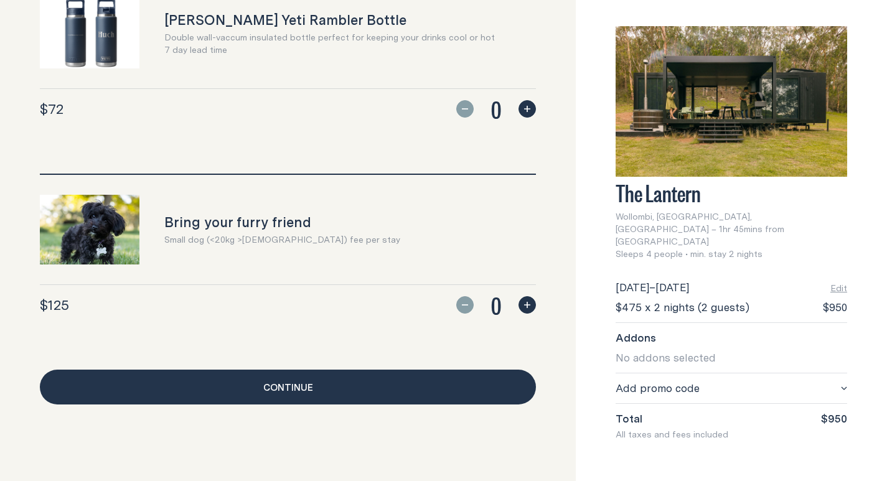
scroll to position [1194, 0]
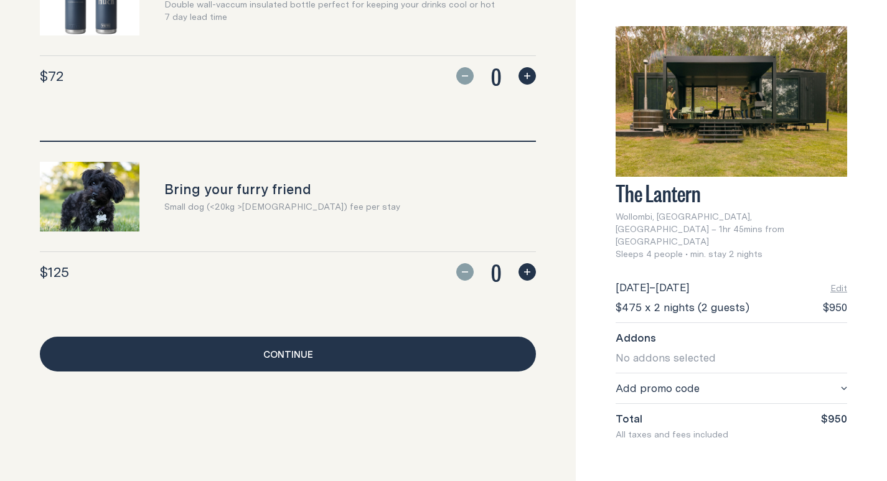
click at [404, 349] on link "Continue" at bounding box center [288, 354] width 496 height 35
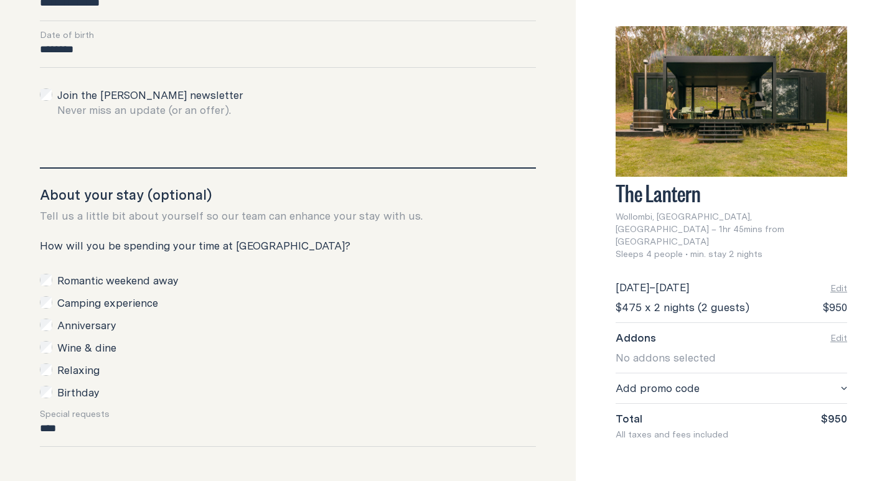
scroll to position [436, 0]
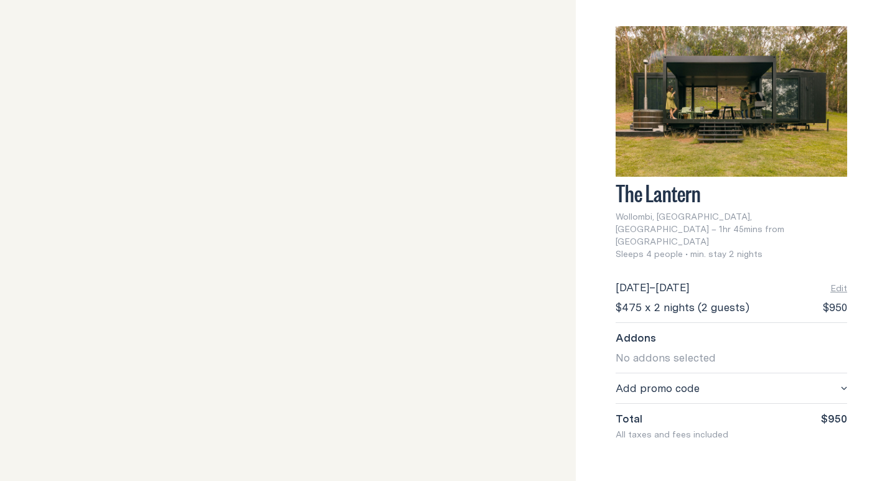
scroll to position [1194, 0]
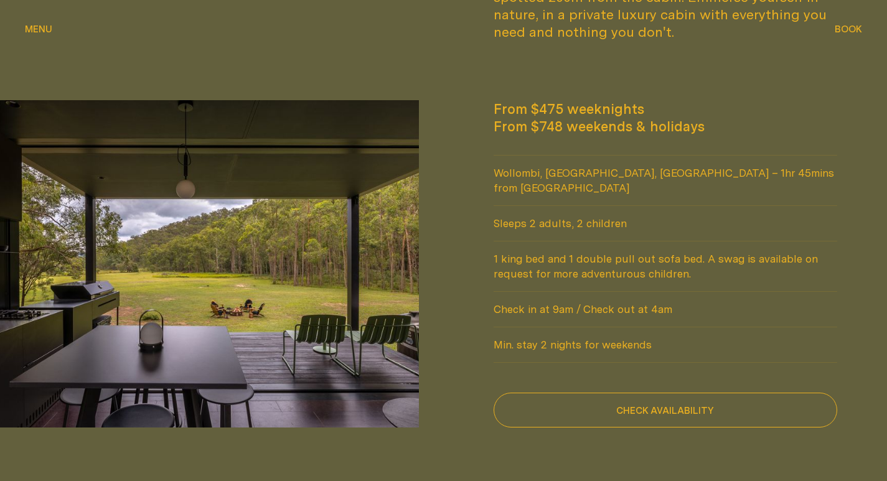
scroll to position [1183, 0]
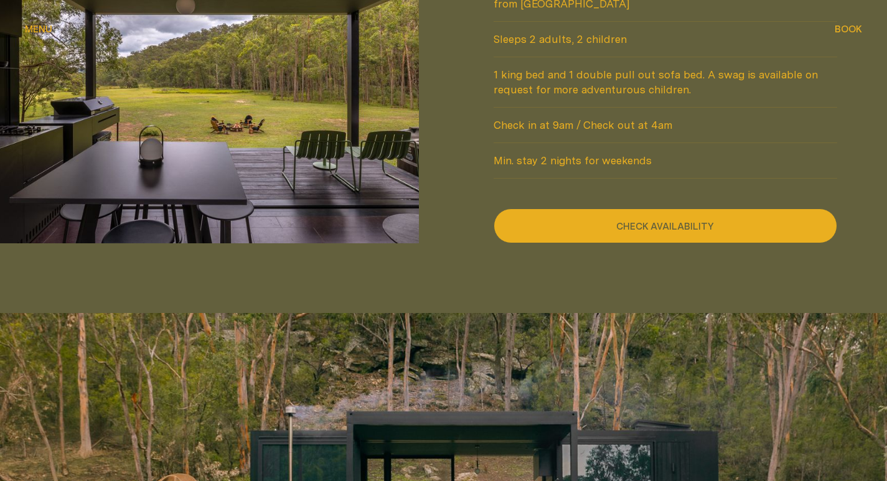
click at [626, 209] on button "Check availability" at bounding box center [666, 226] width 344 height 35
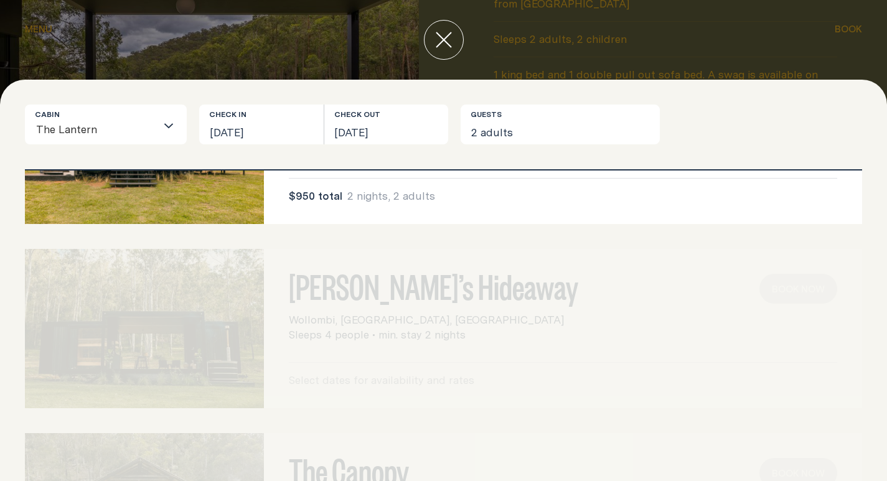
scroll to position [0, 0]
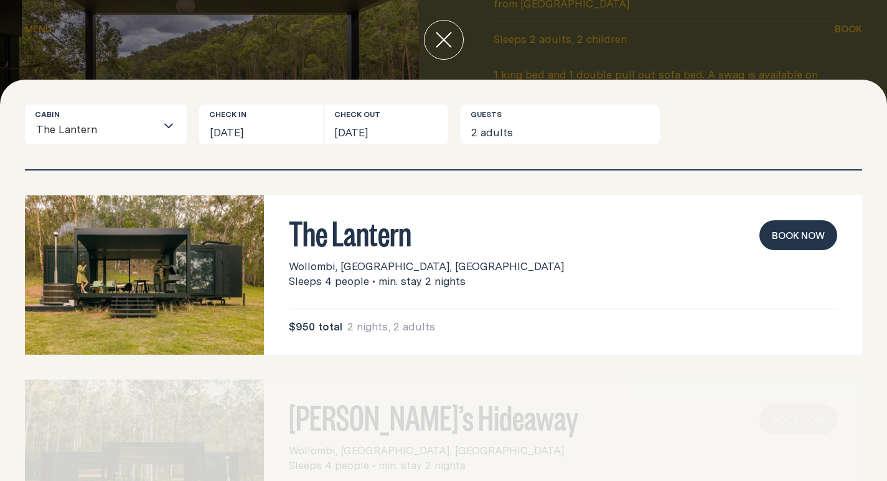
click at [471, 45] on div at bounding box center [443, 40] width 887 height 80
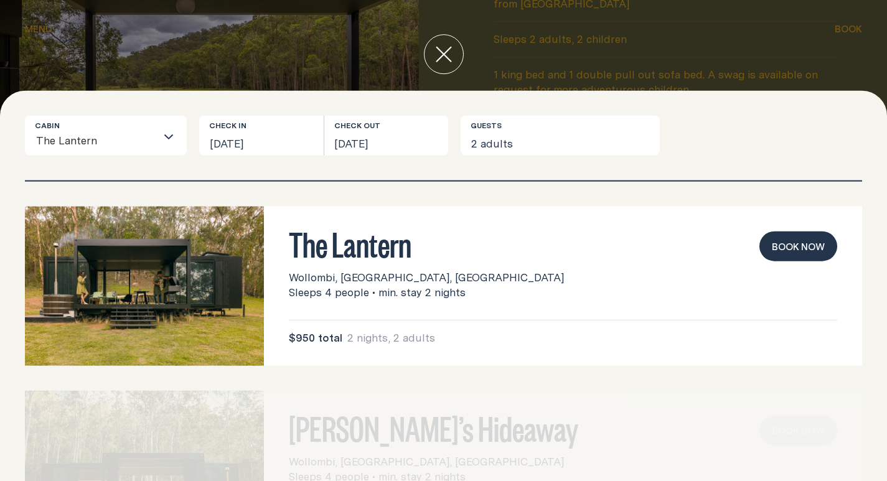
click at [440, 42] on div at bounding box center [222, 80] width 444 height 328
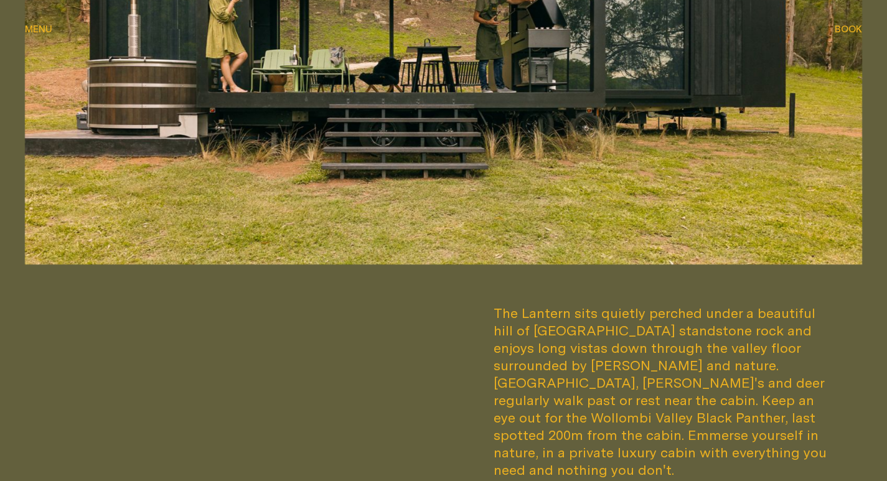
scroll to position [872, 0]
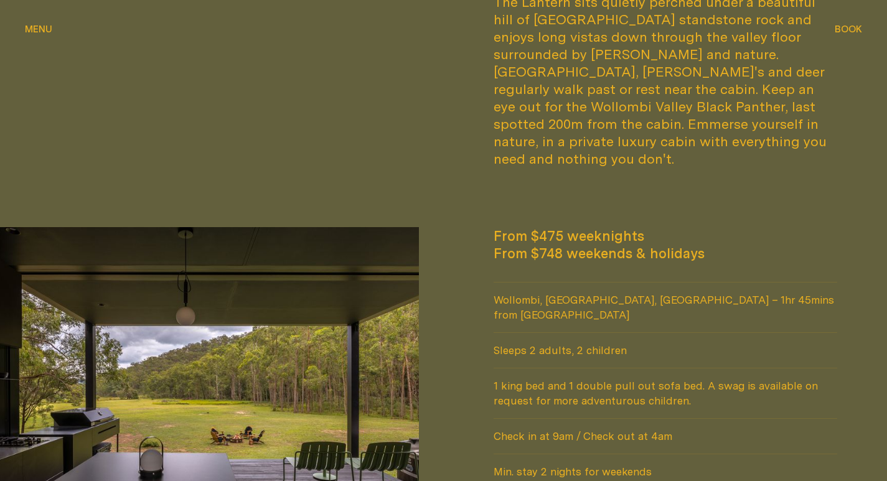
click at [856, 24] on span "Book" at bounding box center [848, 19] width 27 height 9
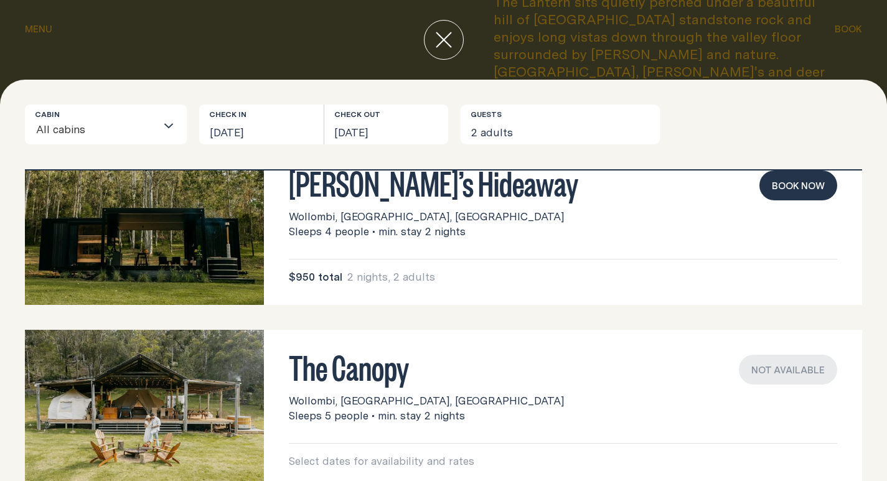
scroll to position [0, 0]
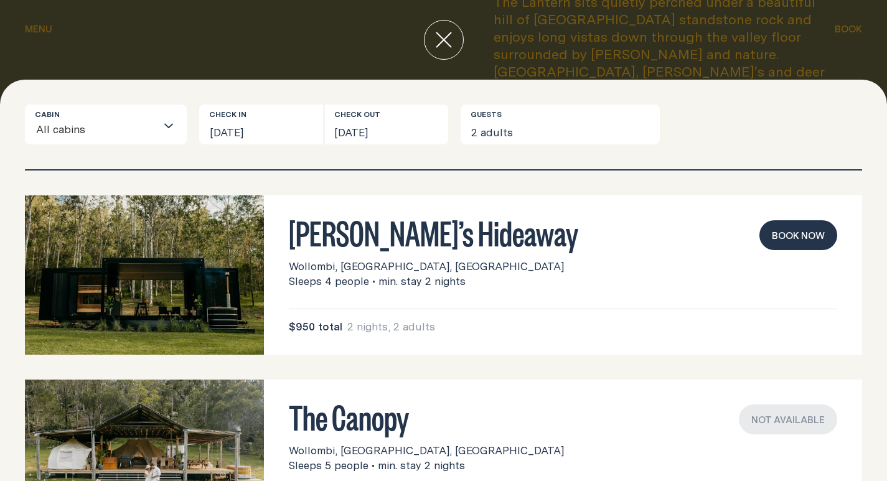
click at [776, 234] on button "Book now" at bounding box center [799, 235] width 78 height 30
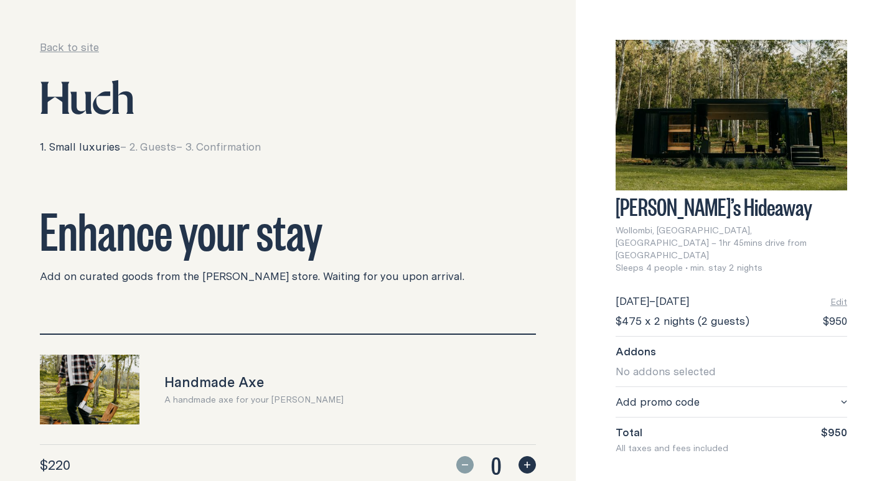
click at [125, 114] on icon at bounding box center [123, 97] width 22 height 34
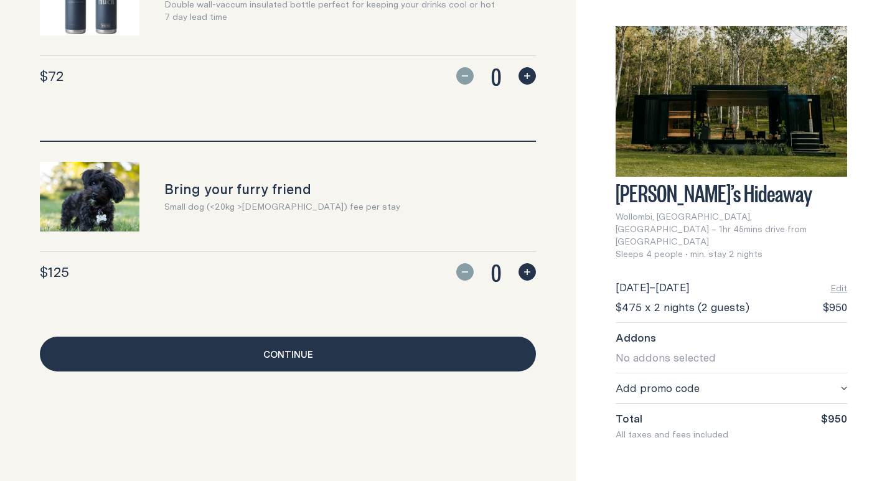
scroll to position [1194, 0]
click at [395, 337] on link "Continue" at bounding box center [288, 354] width 496 height 35
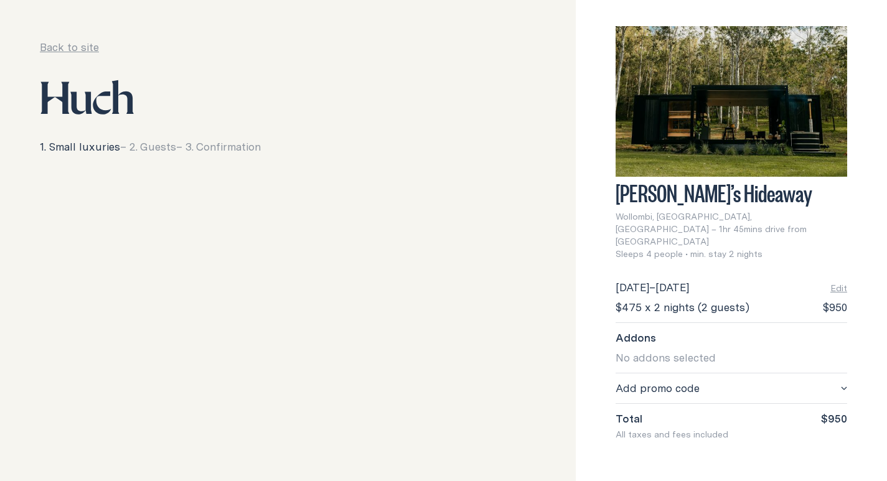
scroll to position [1194, 0]
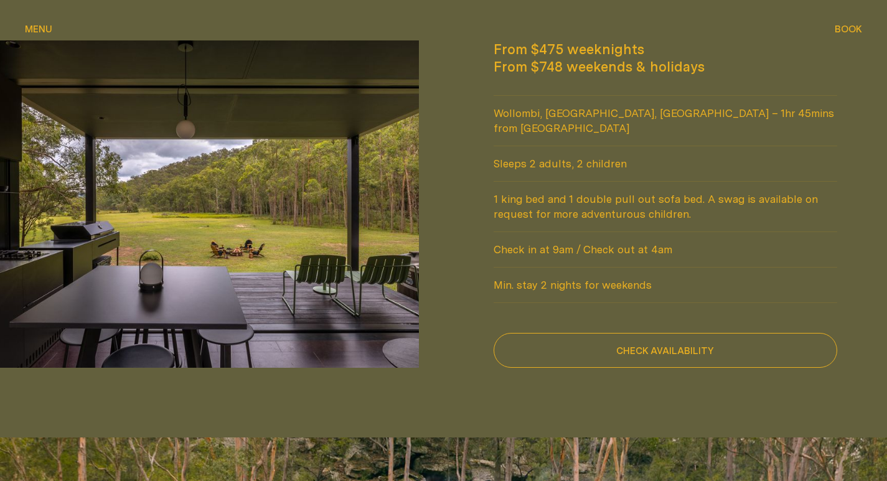
scroll to position [1246, 0]
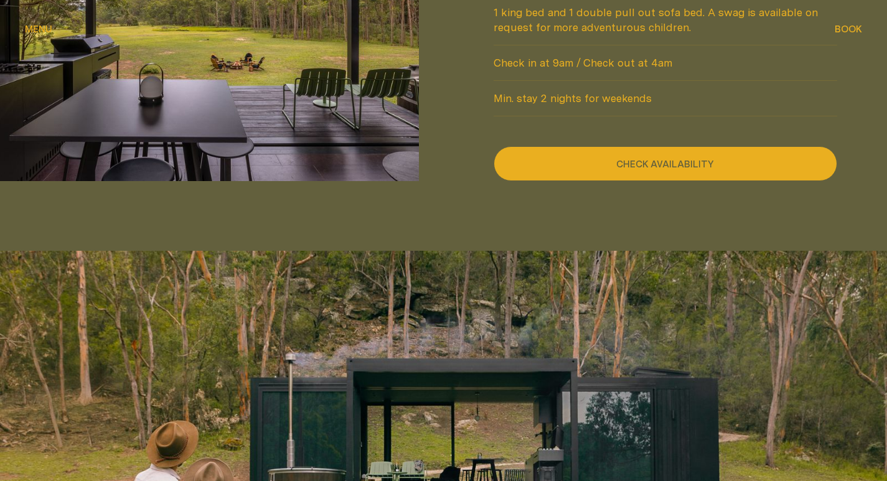
click at [663, 149] on button "Check availability" at bounding box center [666, 163] width 344 height 35
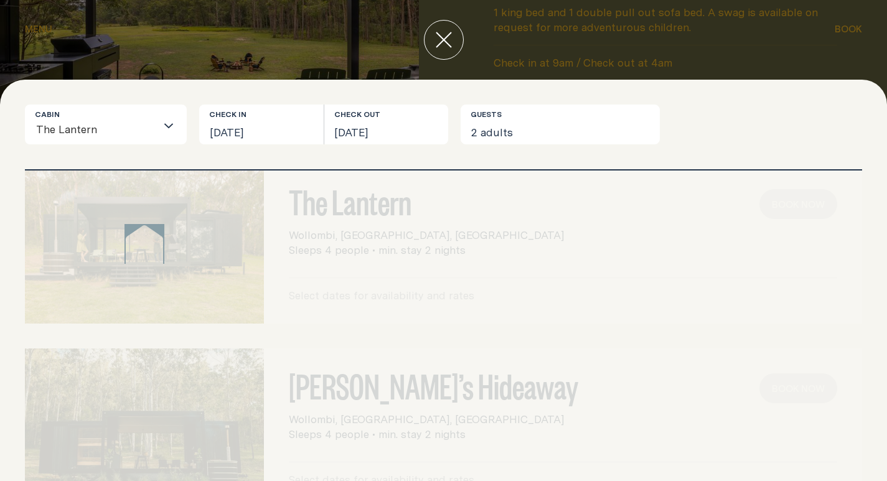
scroll to position [0, 0]
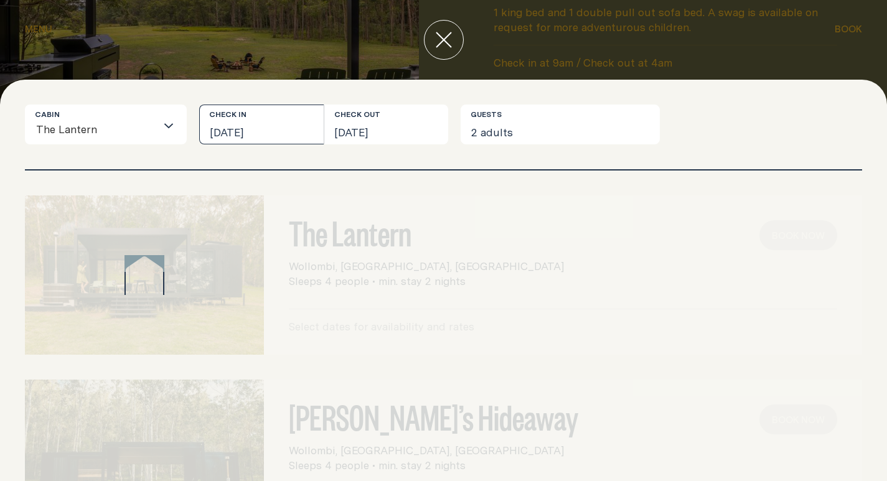
click at [274, 136] on button "[DATE]" at bounding box center [261, 125] width 125 height 40
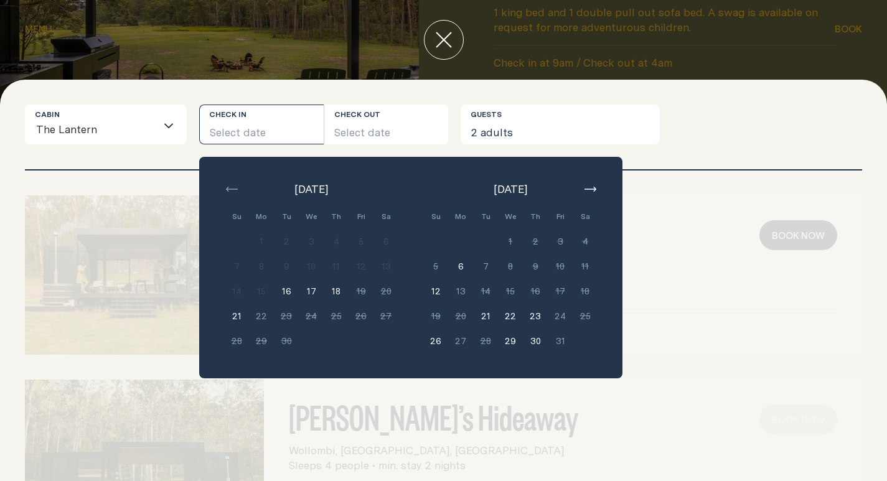
click at [283, 284] on button "16" at bounding box center [286, 291] width 25 height 25
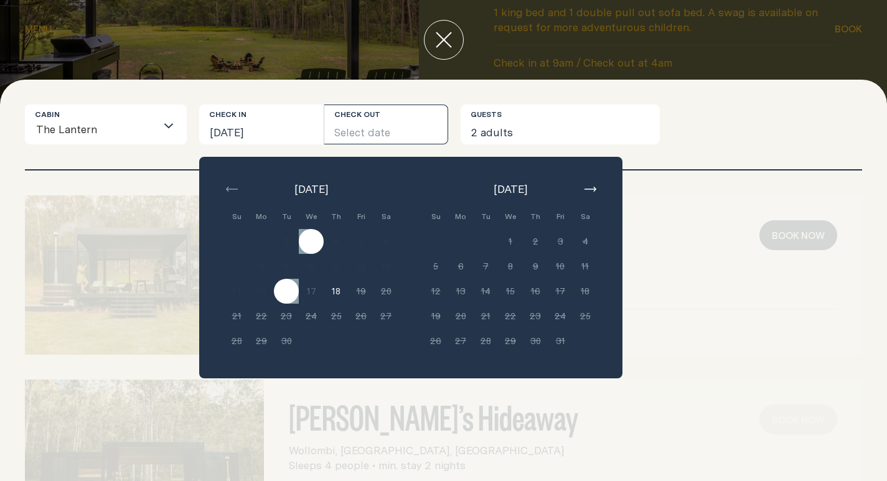
click at [373, 121] on button "Select date" at bounding box center [386, 125] width 125 height 40
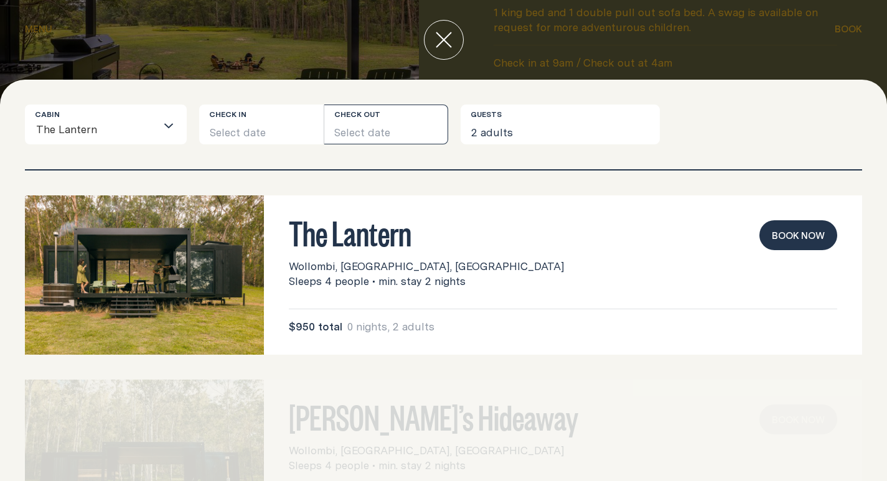
click at [380, 129] on button "Select date" at bounding box center [386, 125] width 125 height 40
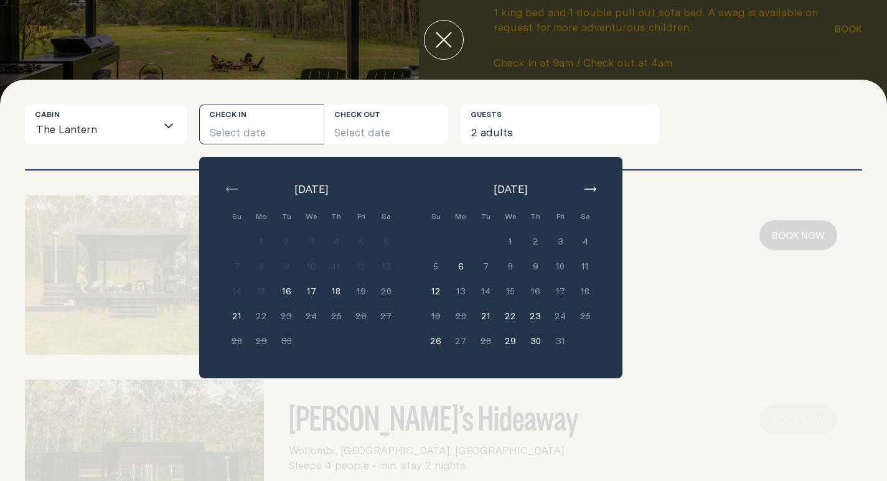
click at [315, 285] on button "17" at bounding box center [311, 291] width 25 height 25
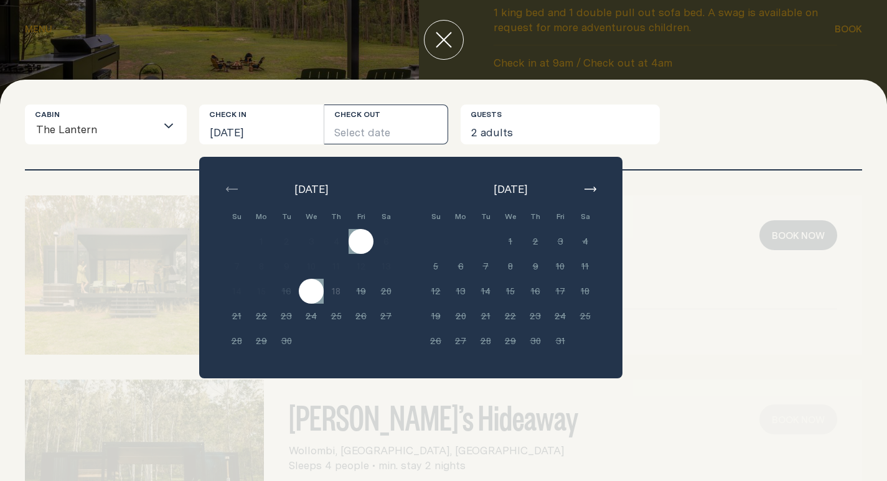
click at [339, 136] on button "Select date" at bounding box center [386, 125] width 125 height 40
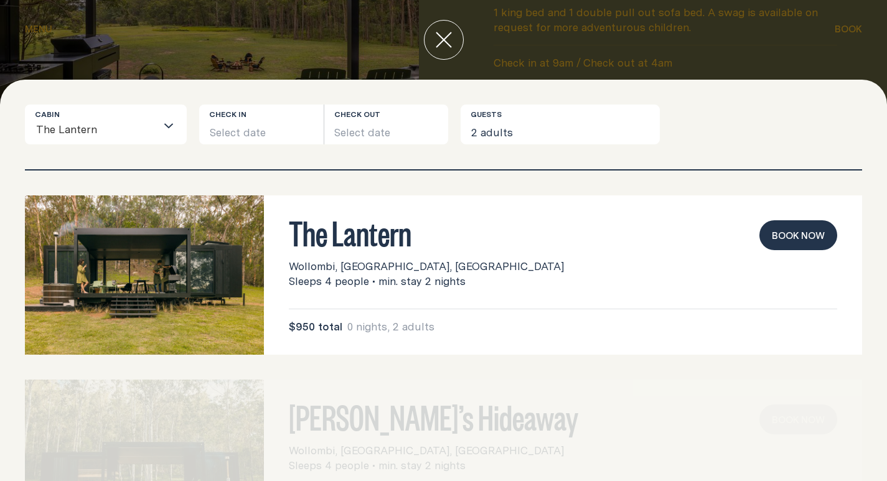
click at [206, 156] on div "Cabin The Lantern Loading... Check in Select date Check out Select date Guests …" at bounding box center [444, 137] width 838 height 65
click at [257, 135] on button "Select date" at bounding box center [261, 125] width 125 height 40
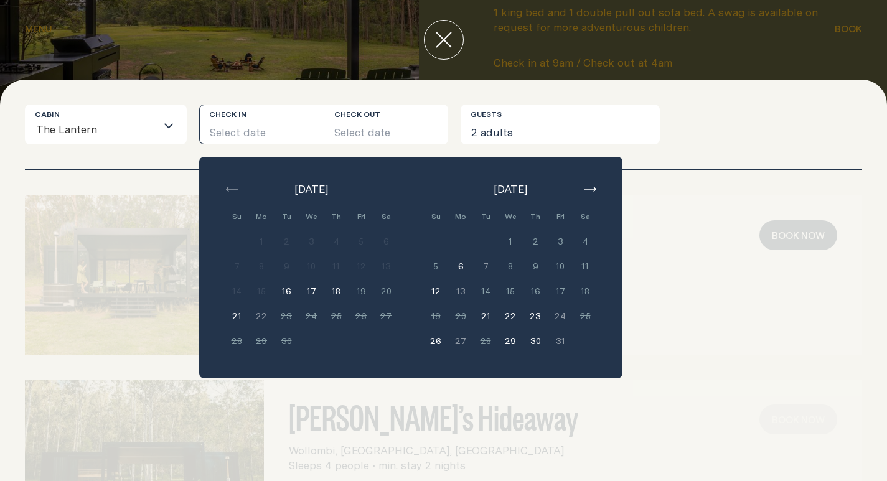
click at [742, 240] on div "The Lantern Wollombi, [GEOGRAPHIC_DATA], [GEOGRAPHIC_DATA] Sleeps 4 people • mi…" at bounding box center [444, 275] width 838 height 159
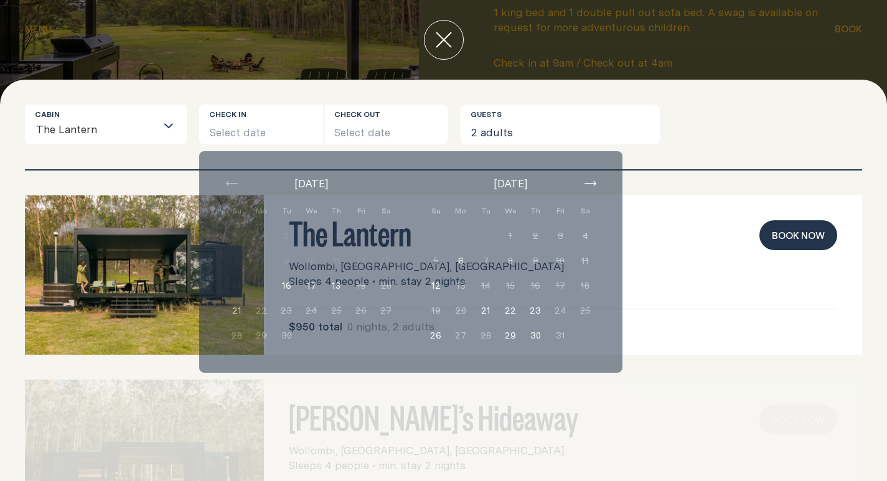
click at [763, 239] on button "Book now" at bounding box center [799, 235] width 78 height 30
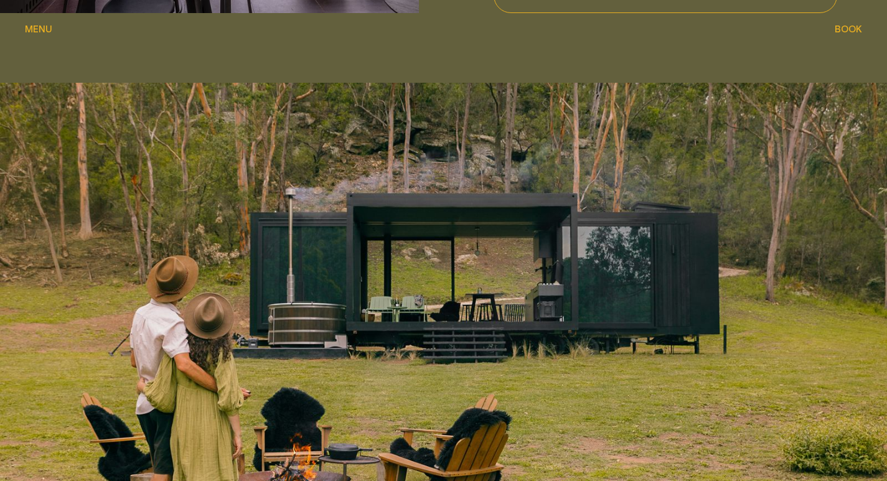
scroll to position [1246, 0]
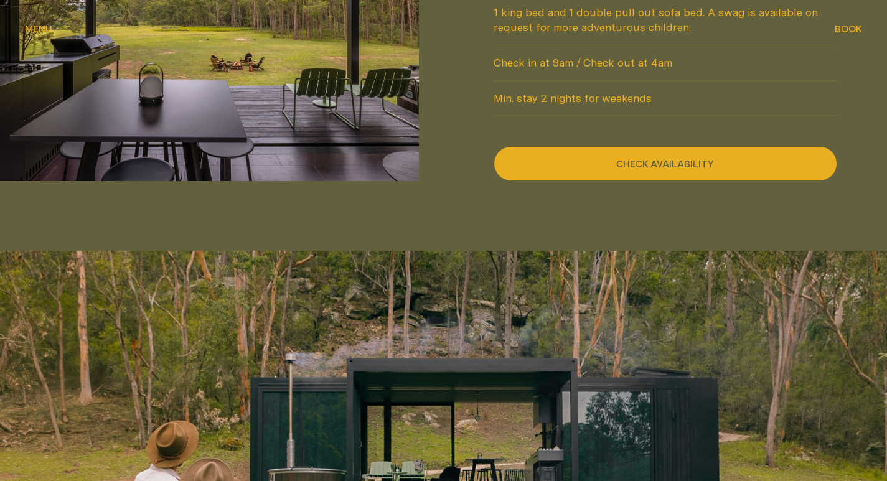
click at [628, 146] on button "Check availability" at bounding box center [666, 163] width 344 height 35
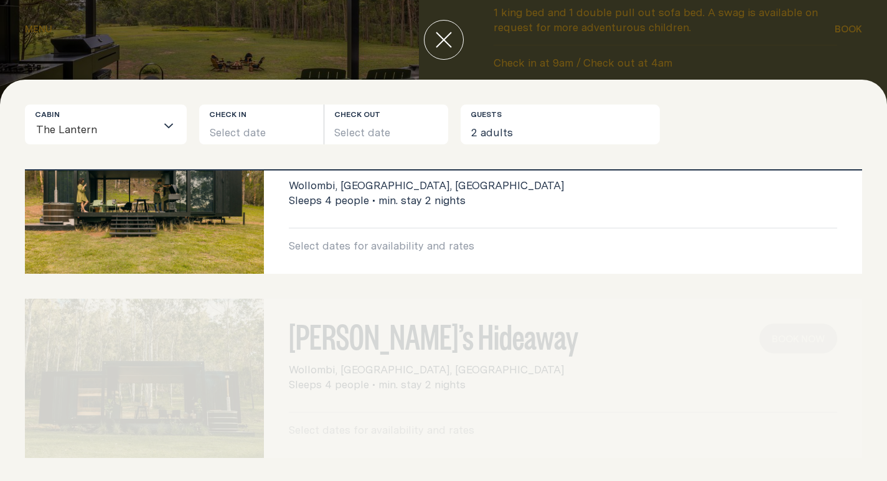
scroll to position [0, 0]
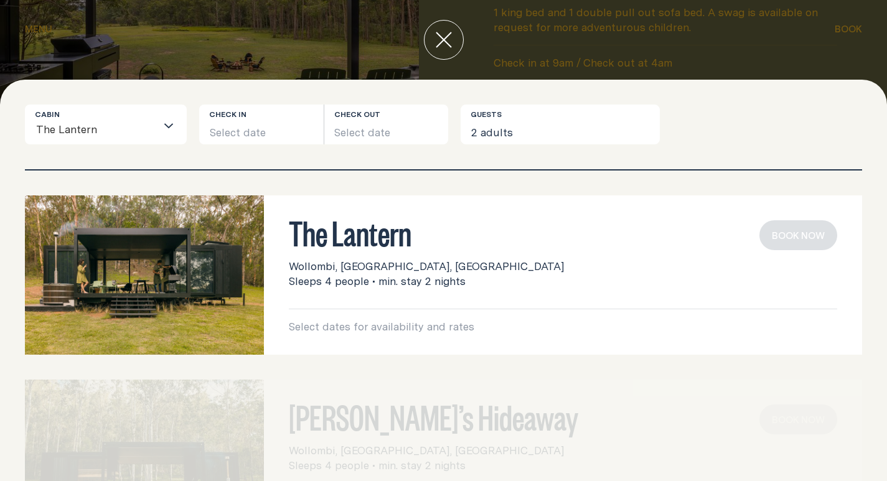
click at [433, 32] on button "close" at bounding box center [444, 40] width 40 height 40
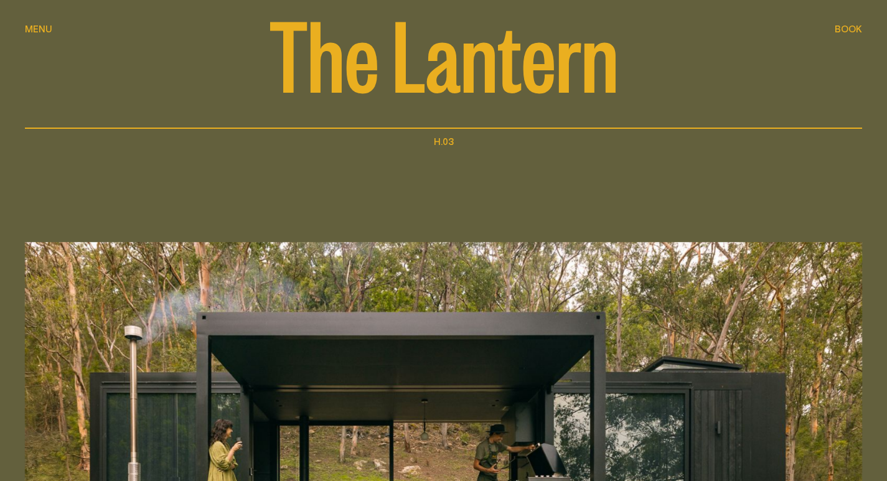
scroll to position [125, 0]
